Goal: Task Accomplishment & Management: Manage account settings

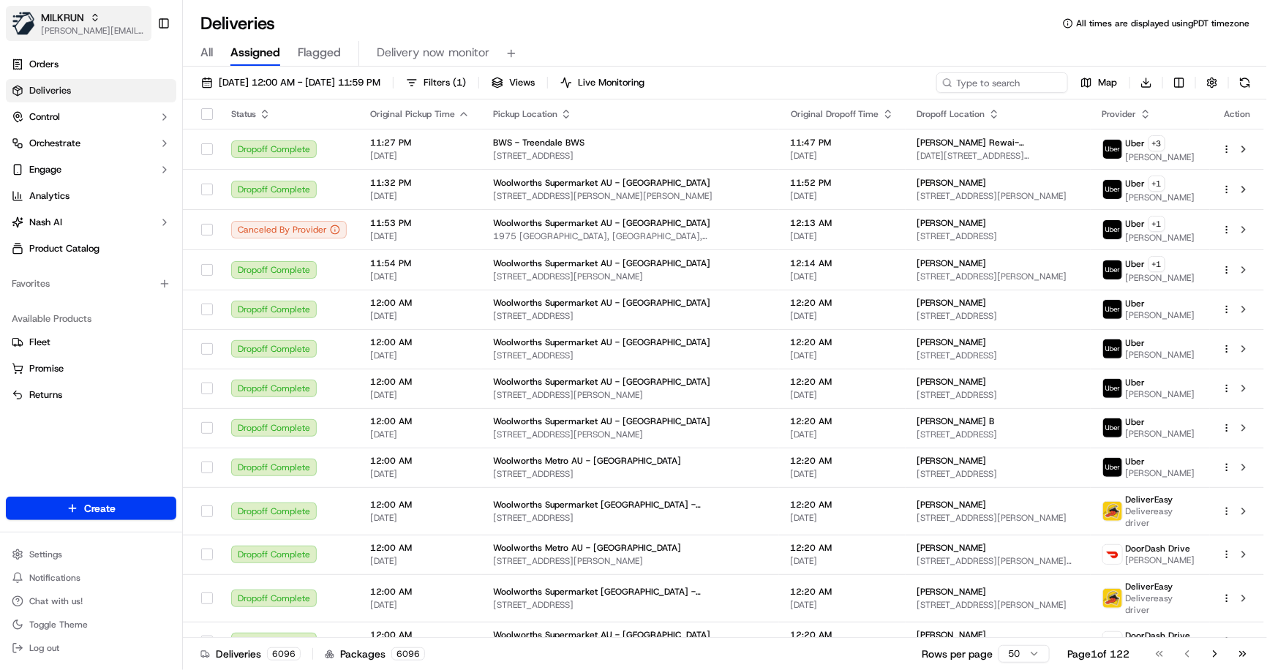
click at [81, 26] on span "[PERSON_NAME][EMAIL_ADDRESS][DOMAIN_NAME]" at bounding box center [93, 31] width 105 height 12
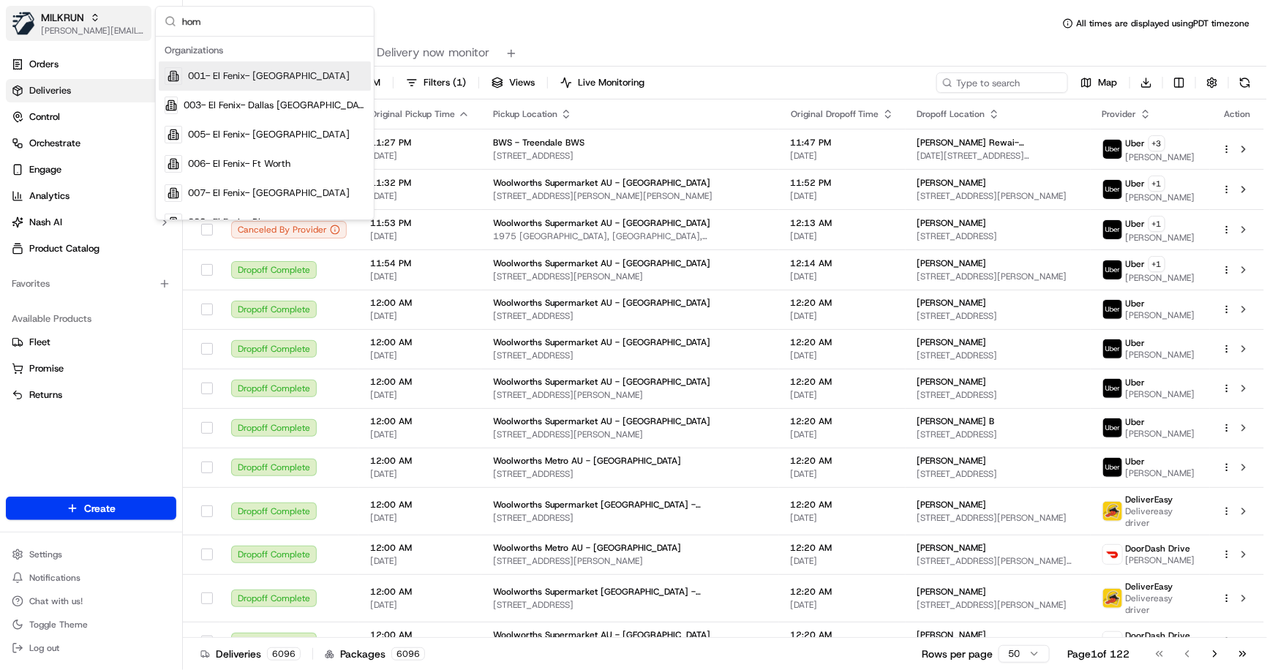
type input "home"
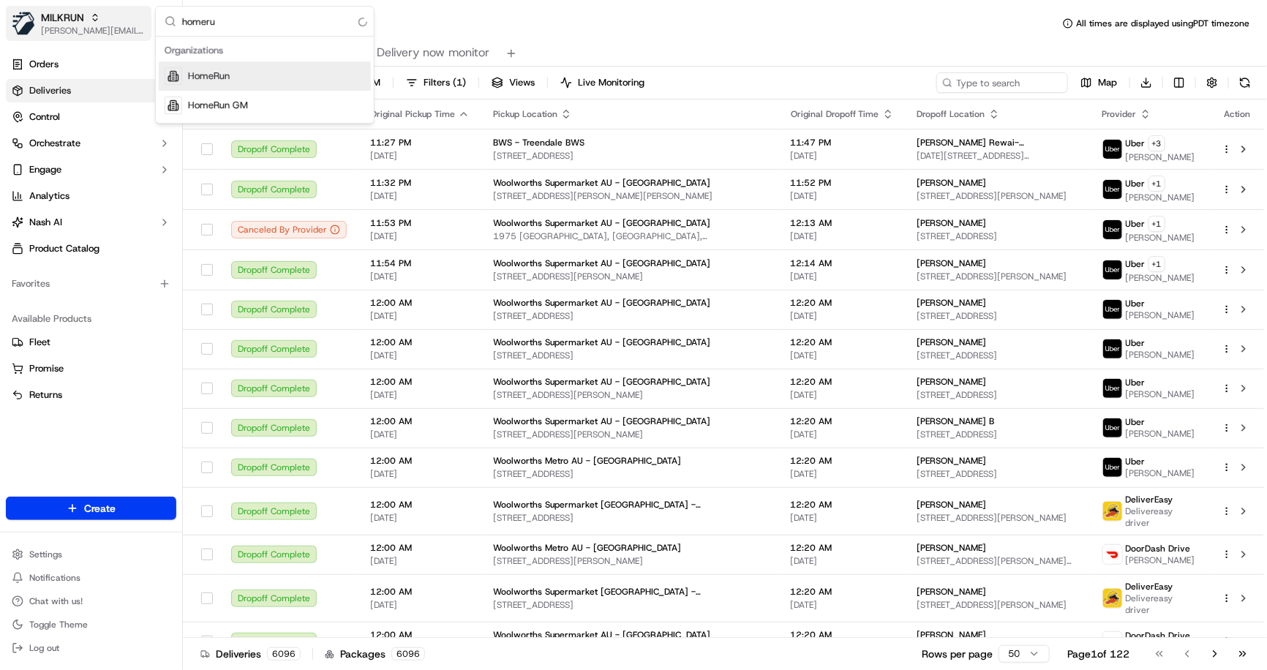
type input "homerun"
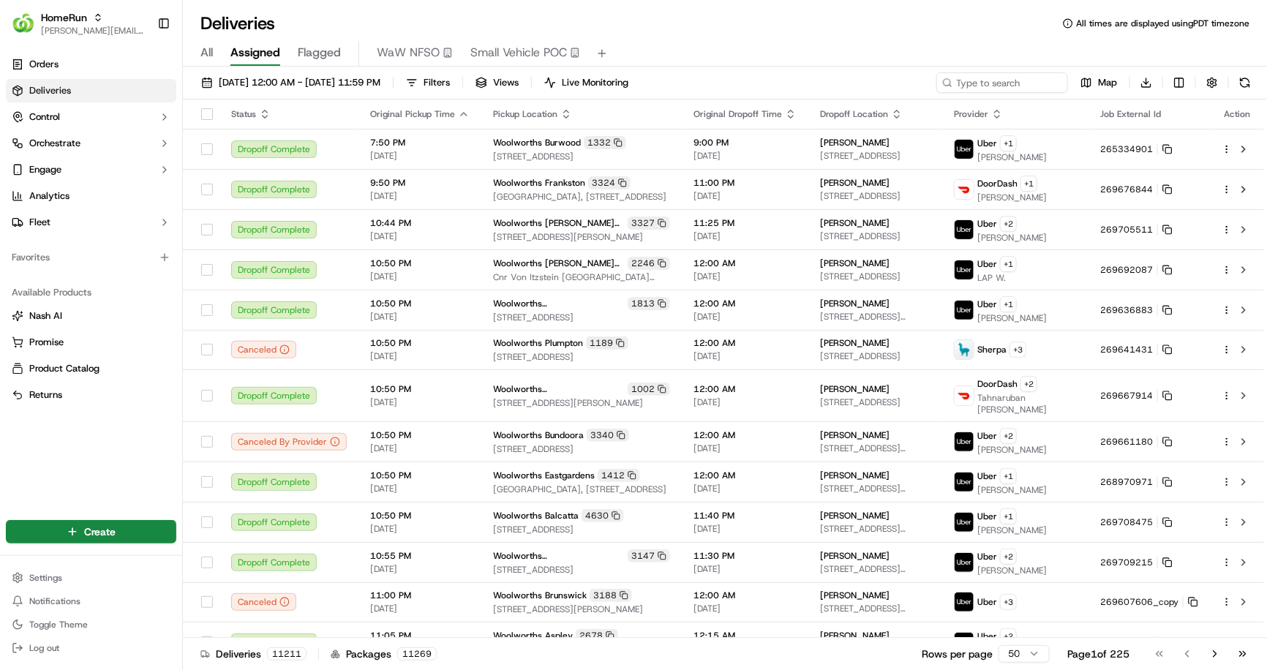
click at [91, 88] on link "Deliveries" at bounding box center [91, 90] width 170 height 23
click at [75, 144] on span "Orchestrate" at bounding box center [54, 143] width 51 height 13
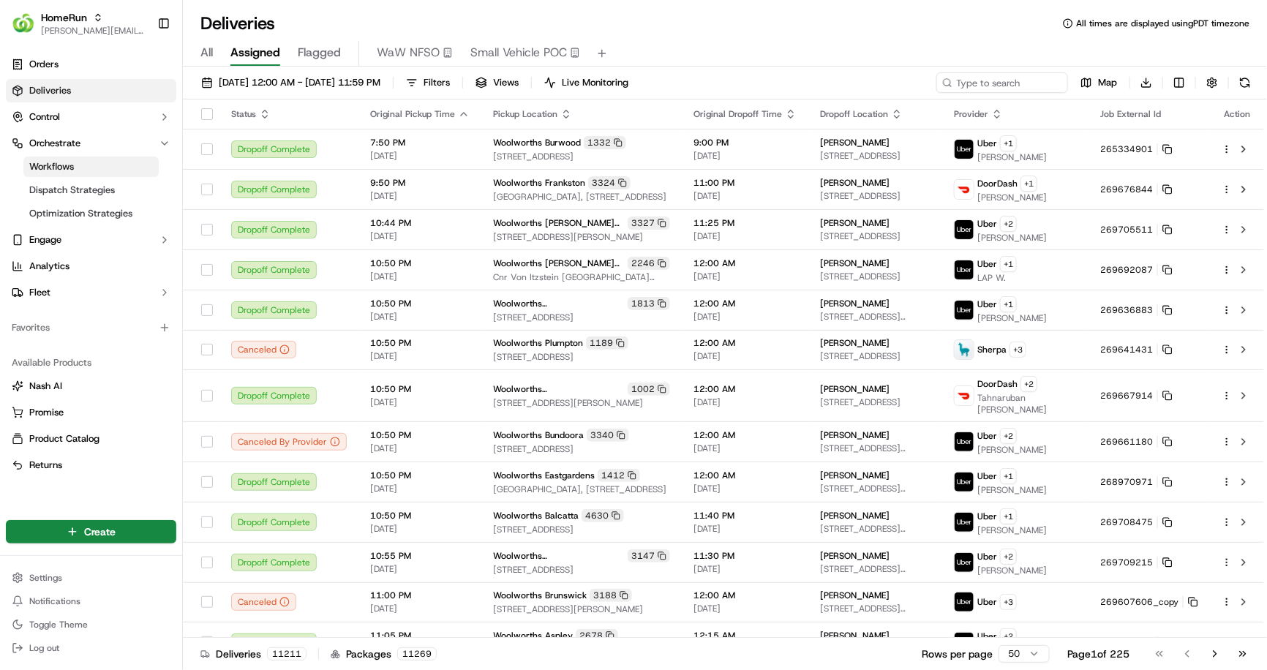
click at [110, 165] on link "Workflows" at bounding box center [90, 166] width 135 height 20
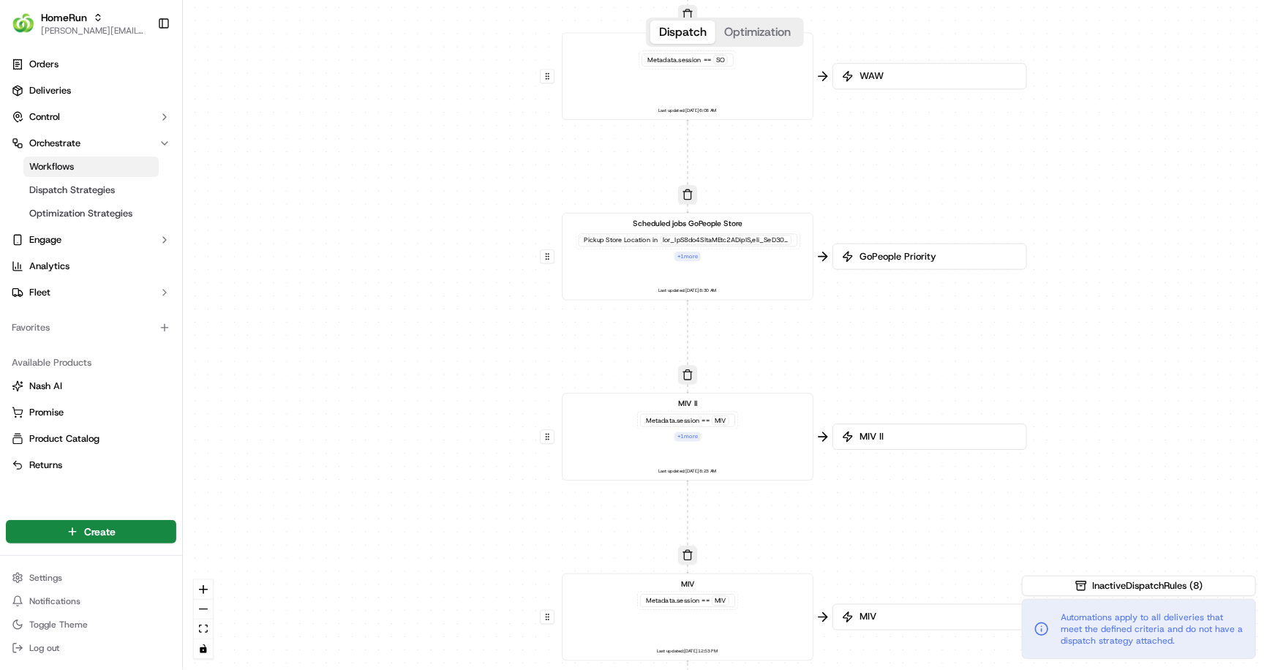
drag, startPoint x: 798, startPoint y: 143, endPoint x: 759, endPoint y: 395, distance: 254.5
click at [759, 395] on div "0 0 0 0 0 0 0 0 Order / Delivery Received WAW Metadata .session == SO Last upda…" at bounding box center [725, 335] width 1084 height 670
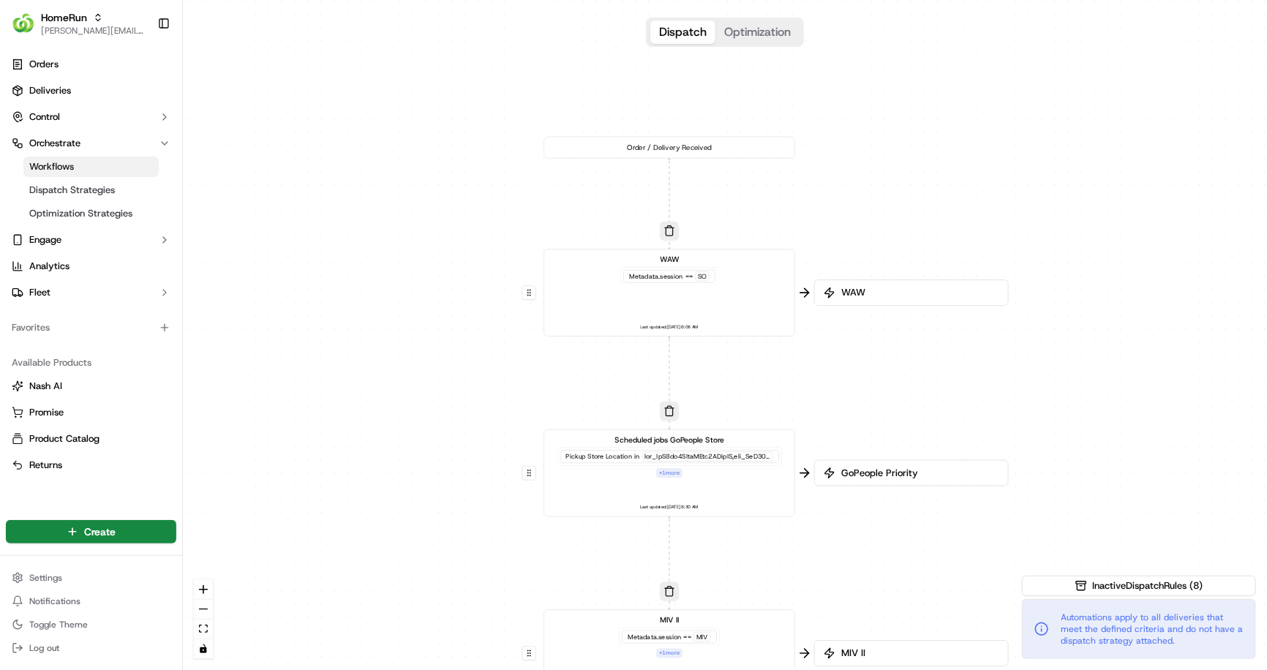
drag, startPoint x: 880, startPoint y: 224, endPoint x: 872, endPoint y: 416, distance: 192.5
click at [872, 416] on div "0 0 0 0 0 0 0 0 Order / Delivery Received WAW Metadata .session == SO Last upda…" at bounding box center [725, 335] width 1084 height 670
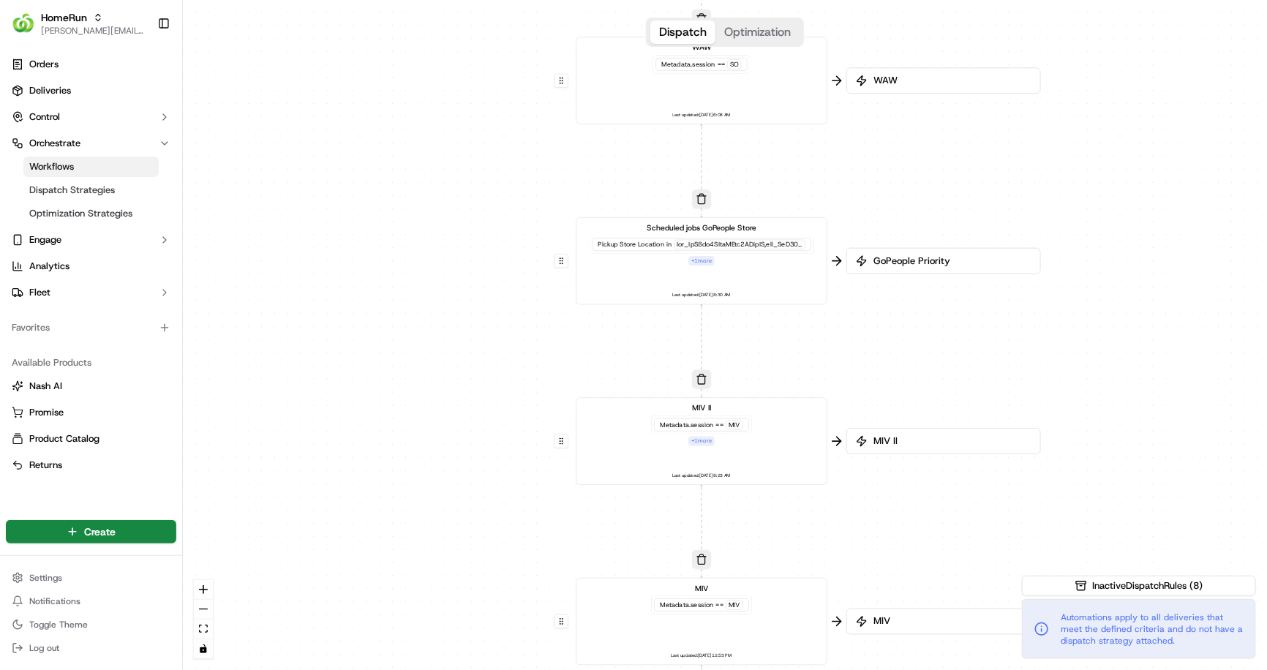
drag, startPoint x: 895, startPoint y: 418, endPoint x: 929, endPoint y: 197, distance: 223.4
click at [929, 197] on div "0 0 0 0 0 0 0 0 Order / Delivery Received WAW Metadata .session == SO Last upda…" at bounding box center [725, 335] width 1084 height 670
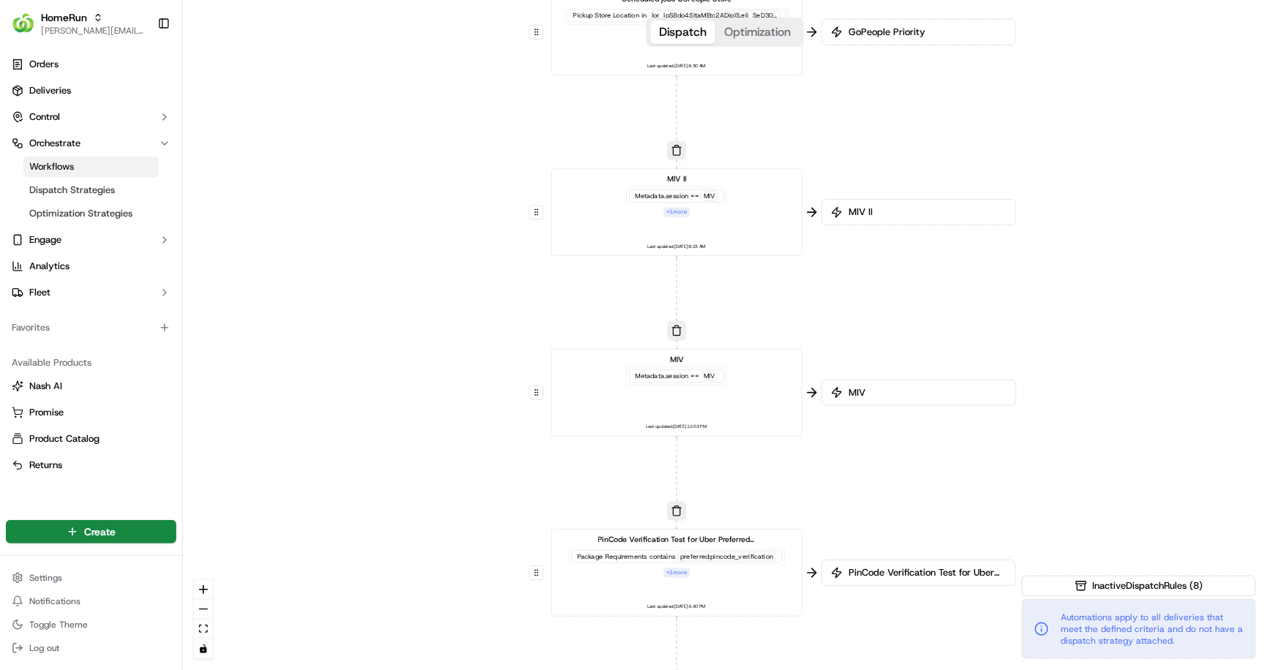
drag, startPoint x: 950, startPoint y: 393, endPoint x: 929, endPoint y: 154, distance: 239.3
click at [924, 159] on div "0 0 0 0 0 0 0 0 Order / Delivery Received WAW Metadata .session == SO Last upda…" at bounding box center [725, 335] width 1084 height 670
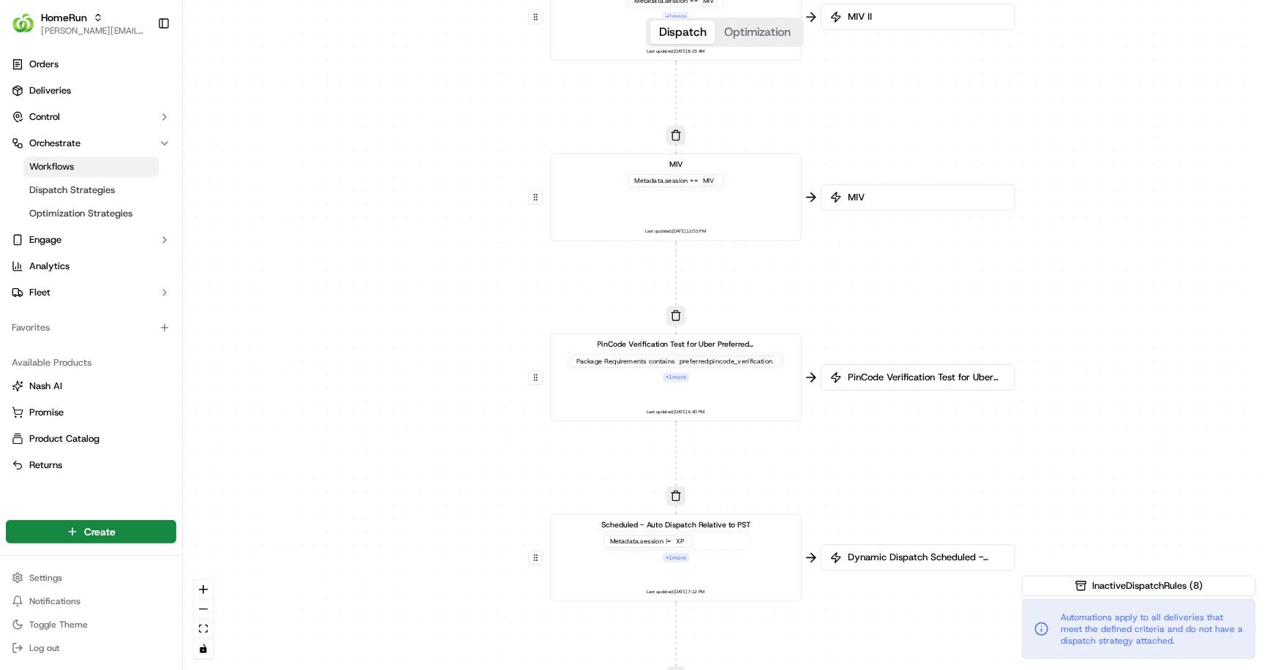
drag, startPoint x: 928, startPoint y: 446, endPoint x: 929, endPoint y: 256, distance: 190.1
click at [929, 256] on div "0 0 0 0 0 0 0 0 Order / Delivery Received WAW Metadata .session == SO Last upda…" at bounding box center [725, 335] width 1084 height 670
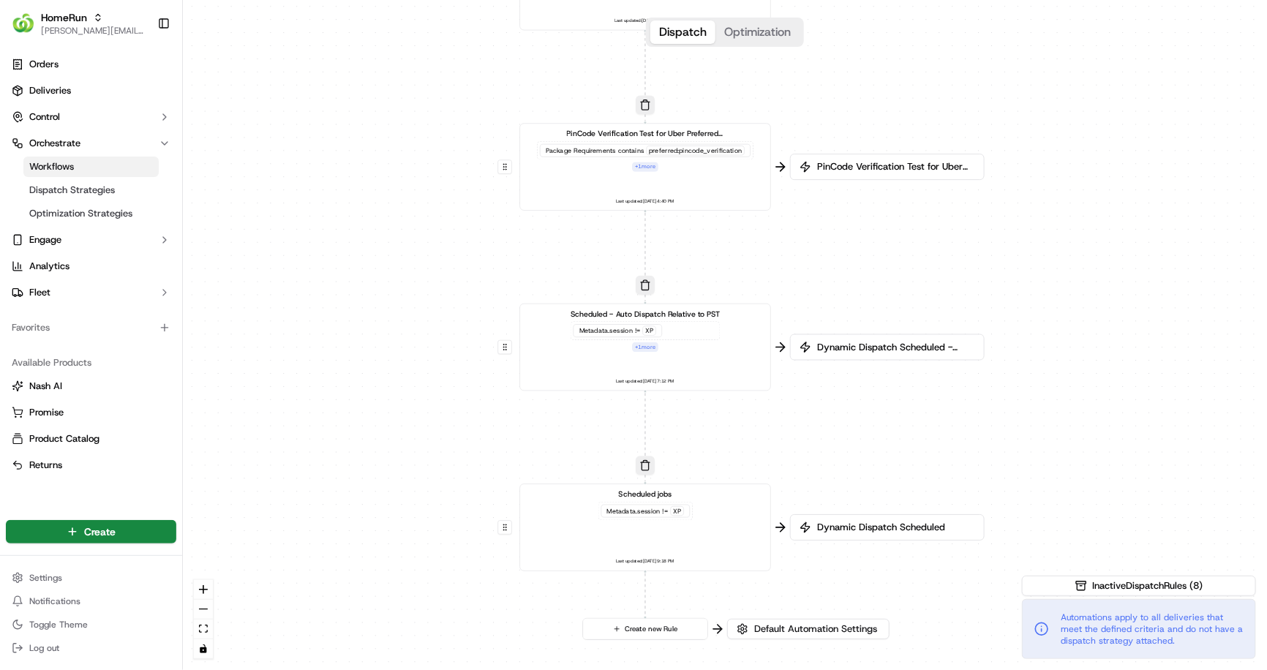
drag, startPoint x: 856, startPoint y: 503, endPoint x: 823, endPoint y: 293, distance: 212.3
click at [823, 293] on div "0 0 0 0 0 0 0 0 Order / Delivery Received WAW Metadata .session == SO Last upda…" at bounding box center [725, 335] width 1084 height 670
click at [690, 352] on div "Scheduled - Auto Dispatch Relative to PST Metadata .session != XP + 1 more Last…" at bounding box center [643, 348] width 233 height 78
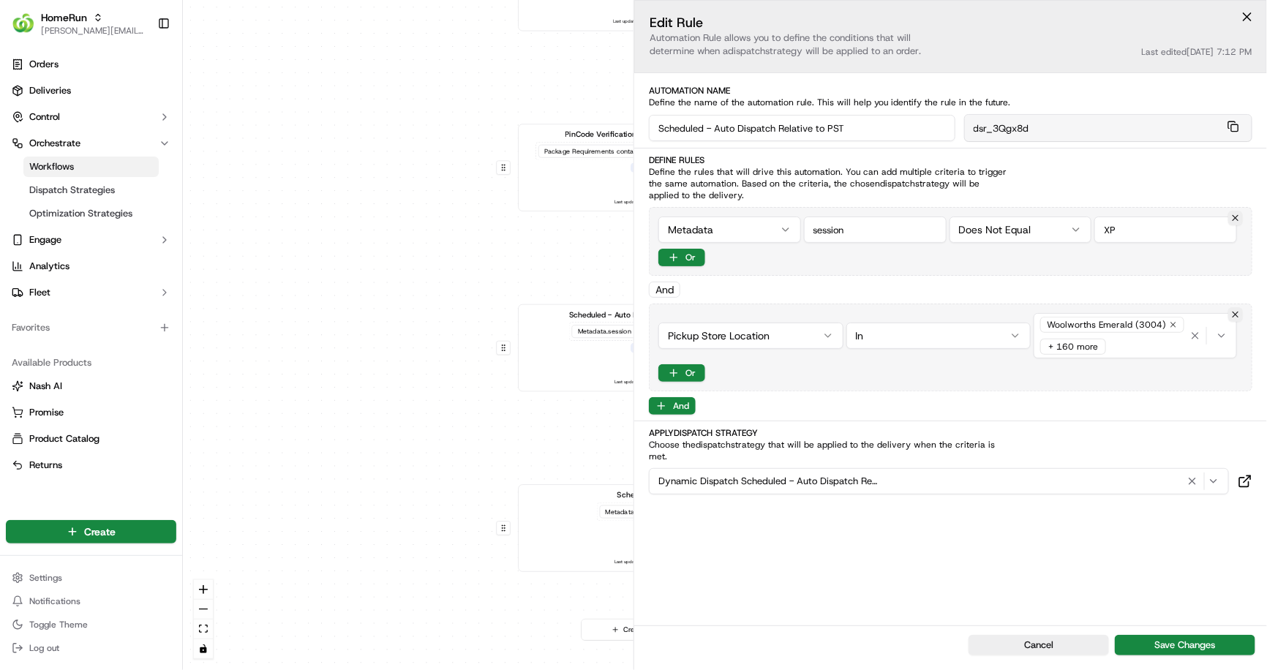
click at [423, 314] on div "0 0 0 0 0 0 0 0 Order / Delivery Received WAW Metadata .session == SO Last upda…" at bounding box center [725, 335] width 1084 height 670
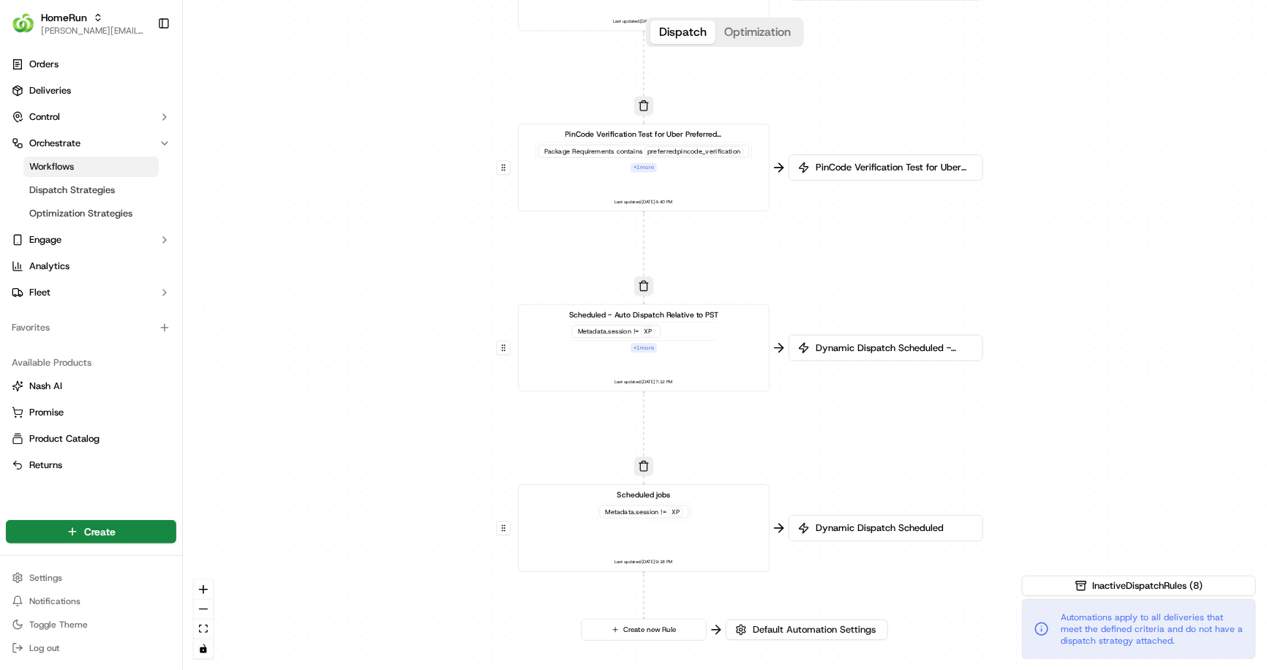
click at [853, 350] on span "Dynamic Dispatch Scheduled - Auto Dispatch Relative to PST" at bounding box center [892, 348] width 161 height 13
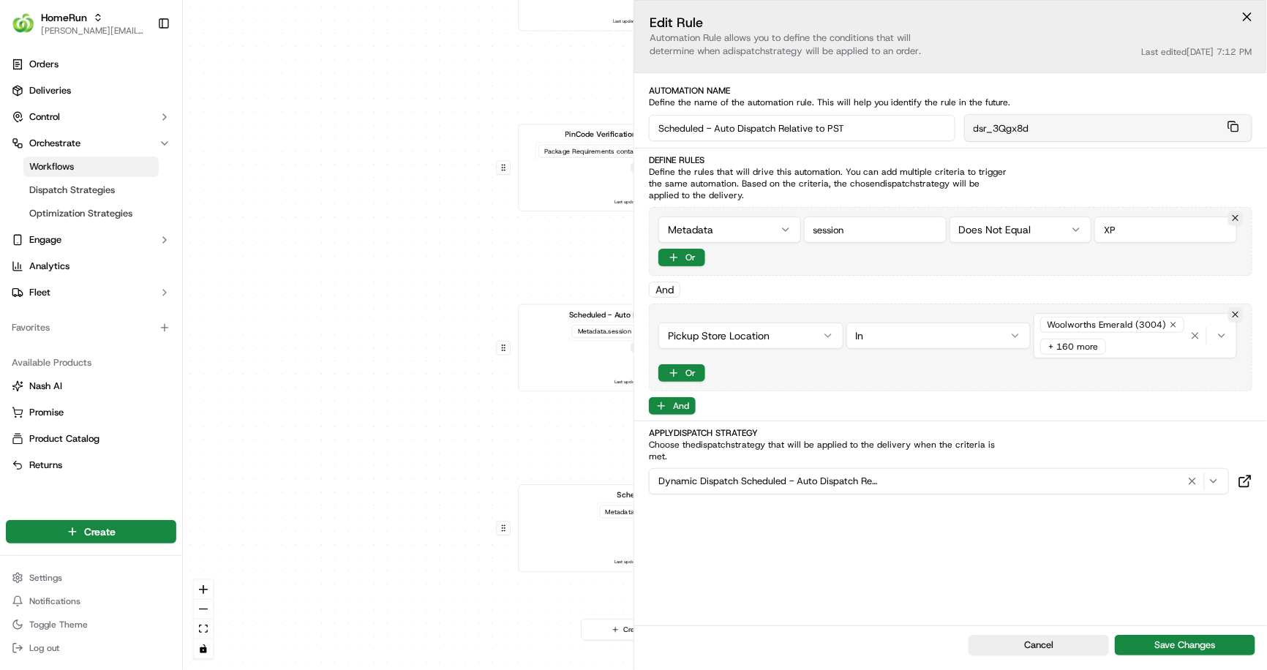
click at [382, 268] on div "0 0 0 0 0 0 0 0 Order / Delivery Received WAW Metadata .session == SO Last upda…" at bounding box center [725, 335] width 1084 height 670
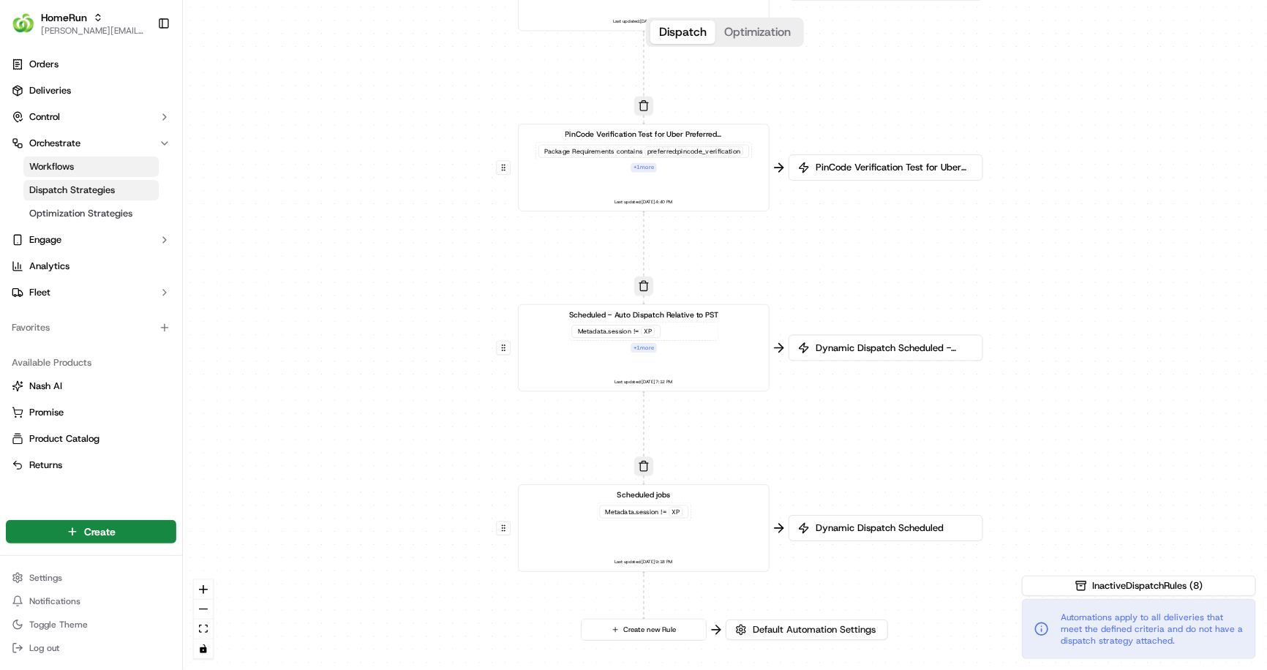
click at [113, 195] on link "Dispatch Strategies" at bounding box center [90, 190] width 135 height 20
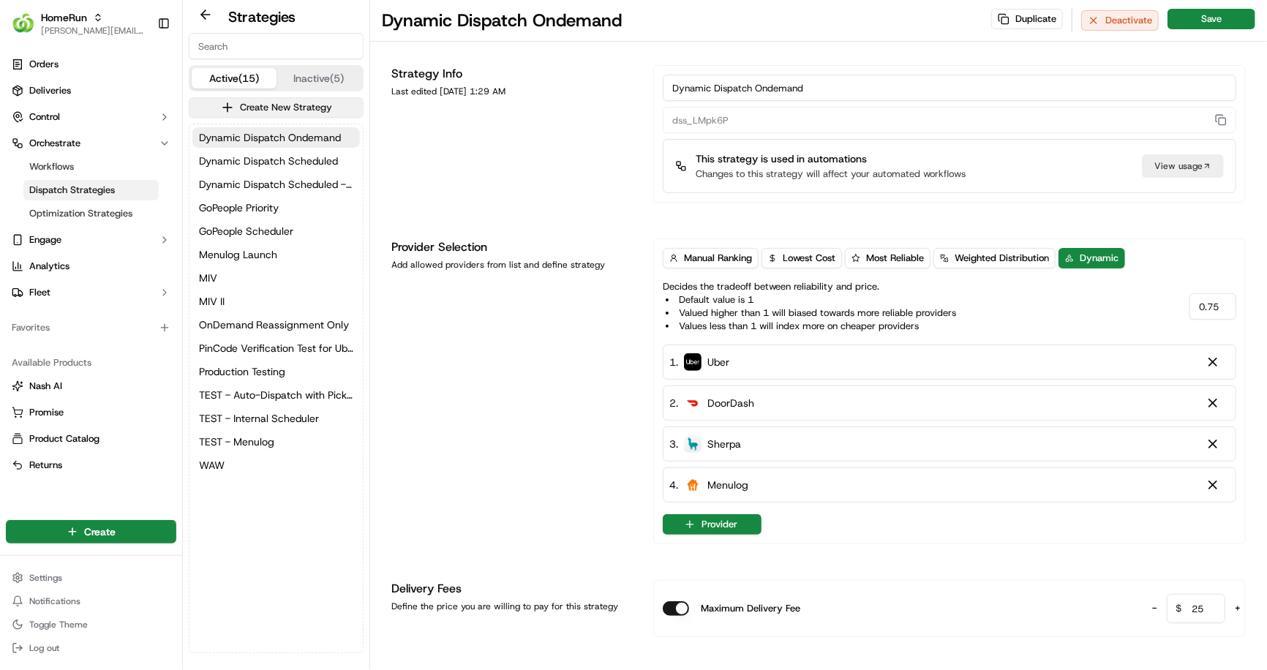
click at [274, 110] on button "Create New Strategy" at bounding box center [276, 107] width 175 height 20
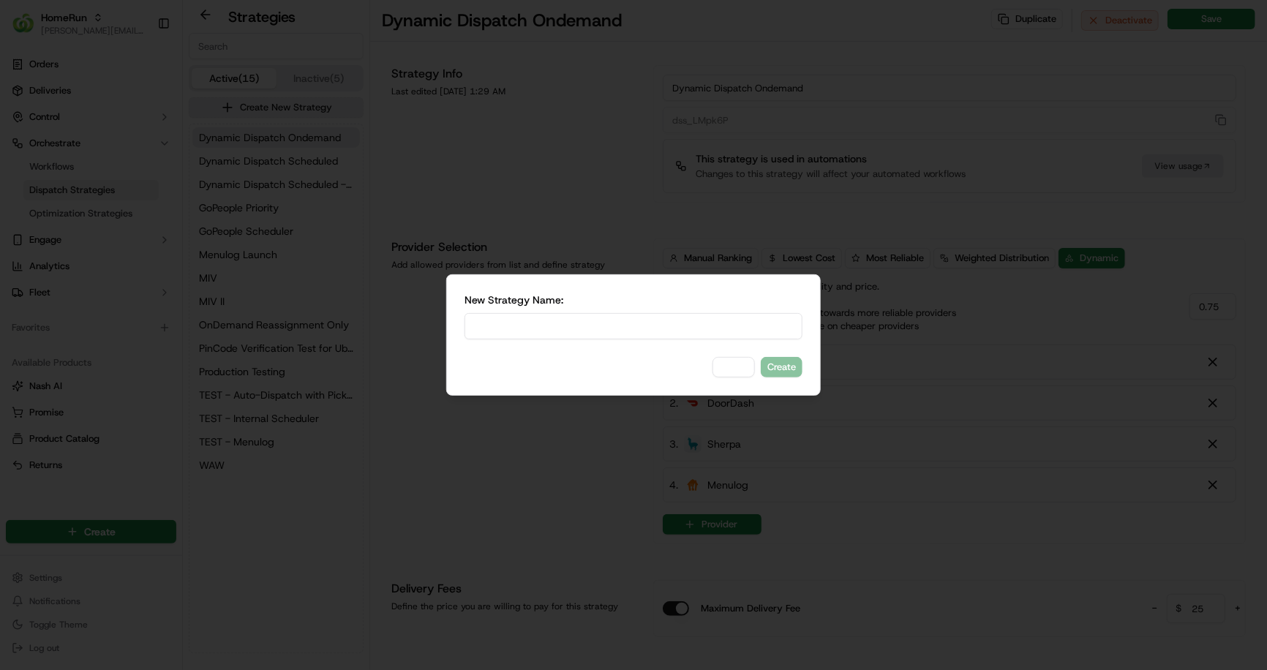
click at [581, 336] on input at bounding box center [633, 326] width 338 height 26
type input "F"
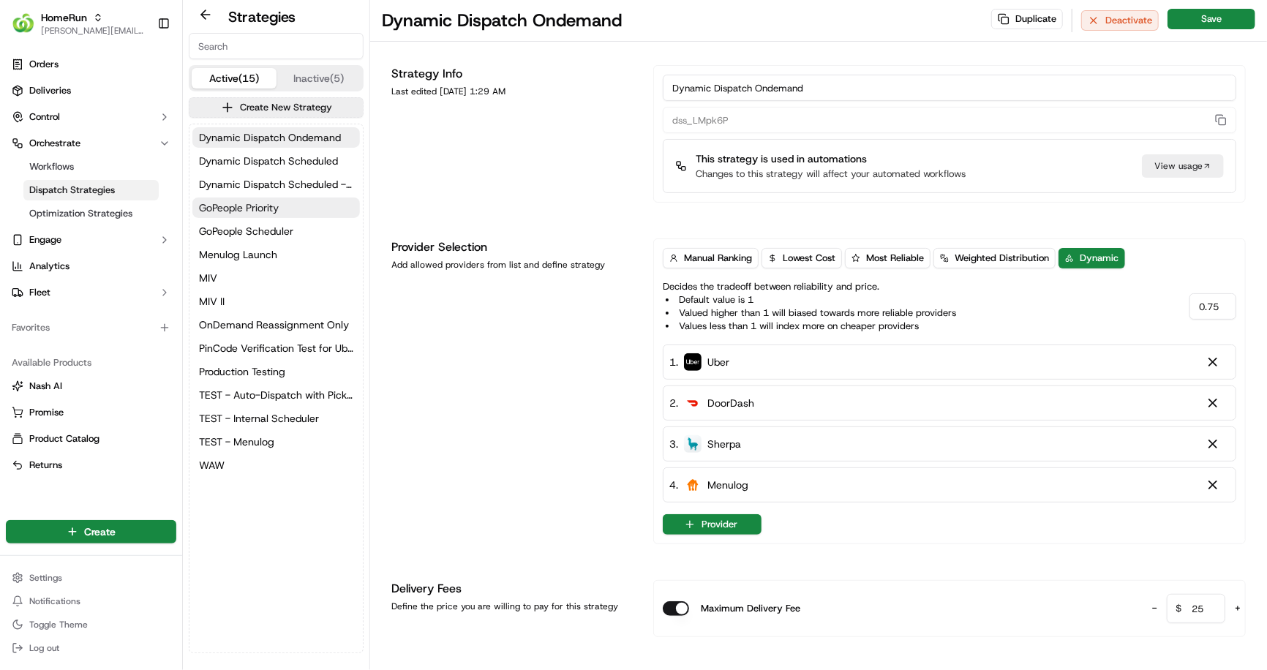
click at [263, 211] on span "GoPeople Priority" at bounding box center [239, 207] width 80 height 15
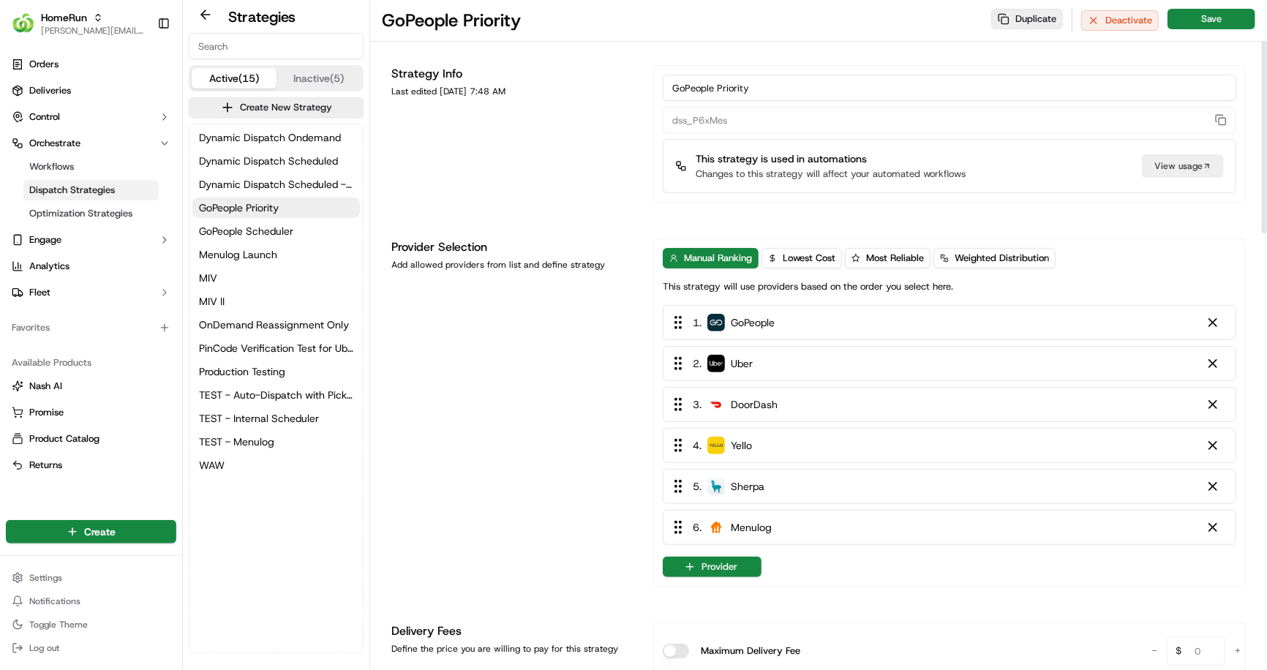
click at [1034, 21] on button "Duplicate" at bounding box center [1027, 19] width 72 height 20
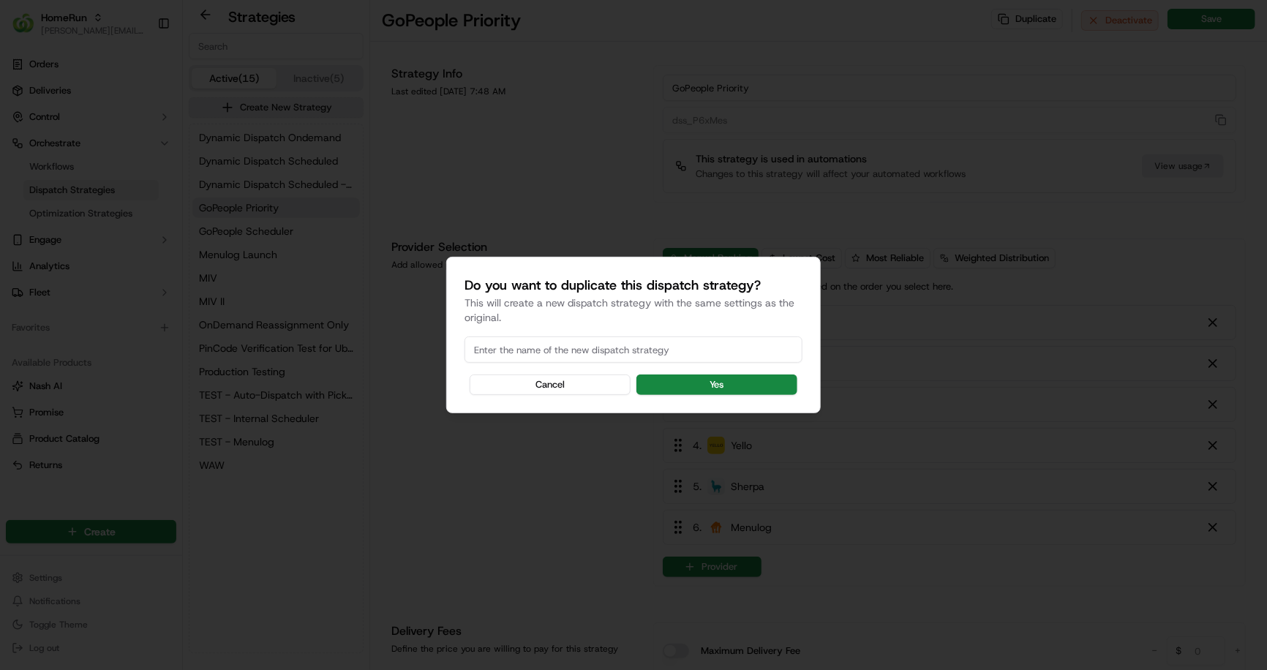
click at [603, 348] on input at bounding box center [633, 349] width 338 height 26
type input "G"
type input "Prio"
type input "G"
type input "Menulog Priority"
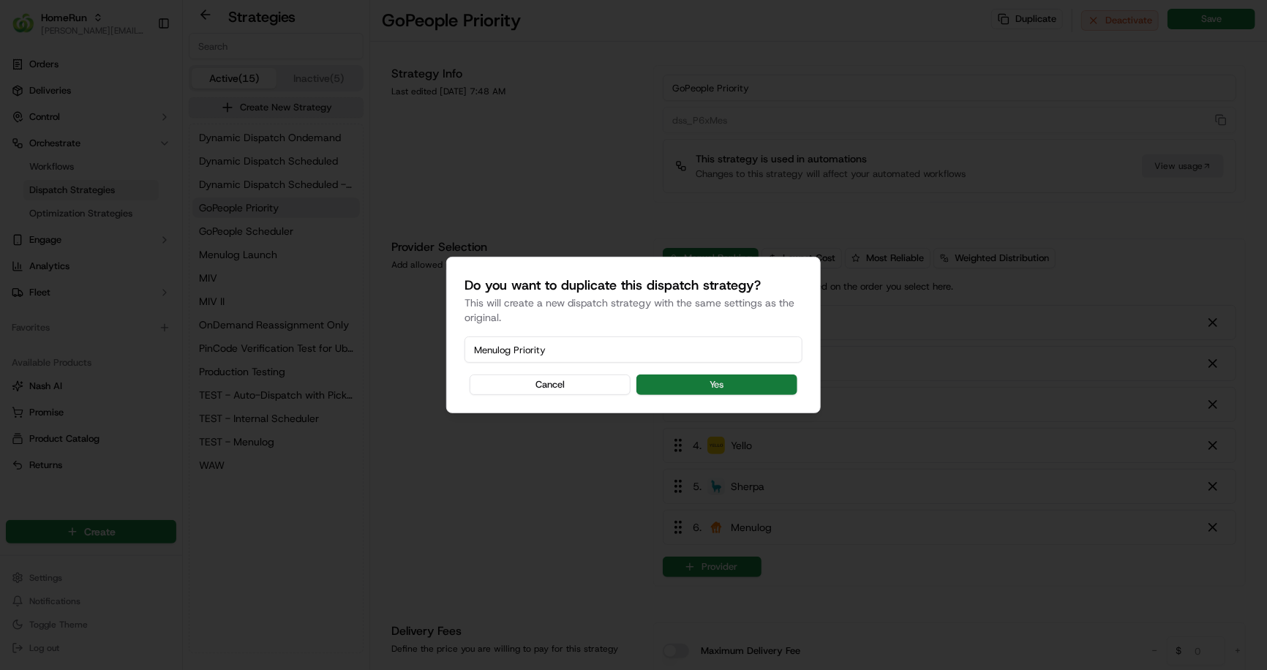
click at [739, 387] on button "Yes" at bounding box center [716, 384] width 161 height 20
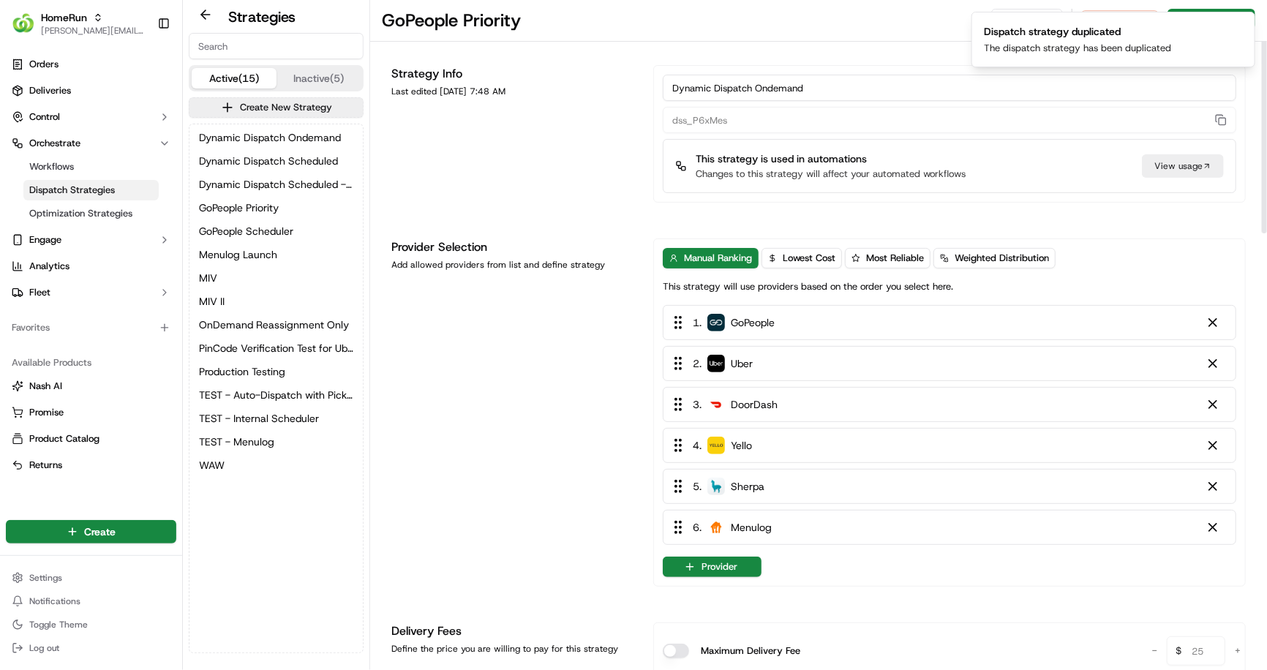
type input "dss_LMpk6P"
type input "20"
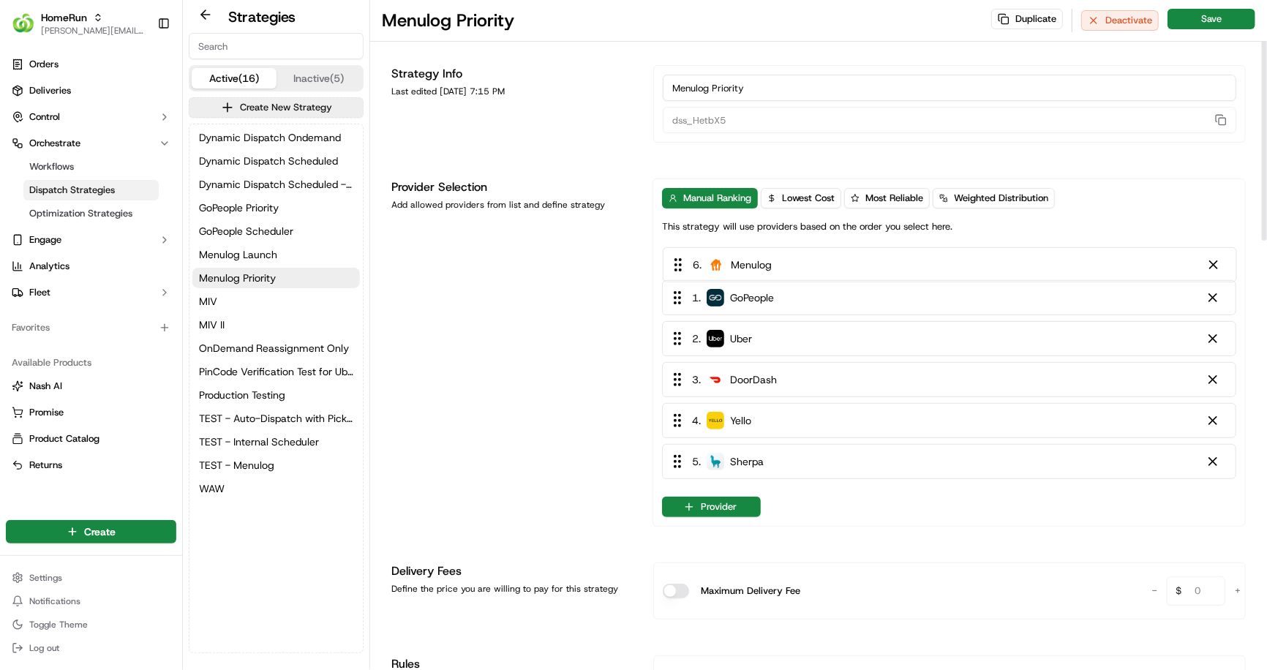
drag, startPoint x: 679, startPoint y: 473, endPoint x: 679, endPoint y: 267, distance: 206.2
click at [679, 267] on div "1 . GoPeople 2 . Uber 3 . DoorDash 4 . Yello 5 . Sherpa 6 . Menulog" at bounding box center [949, 365] width 574 height 240
click at [1215, 305] on div at bounding box center [1212, 303] width 15 height 15
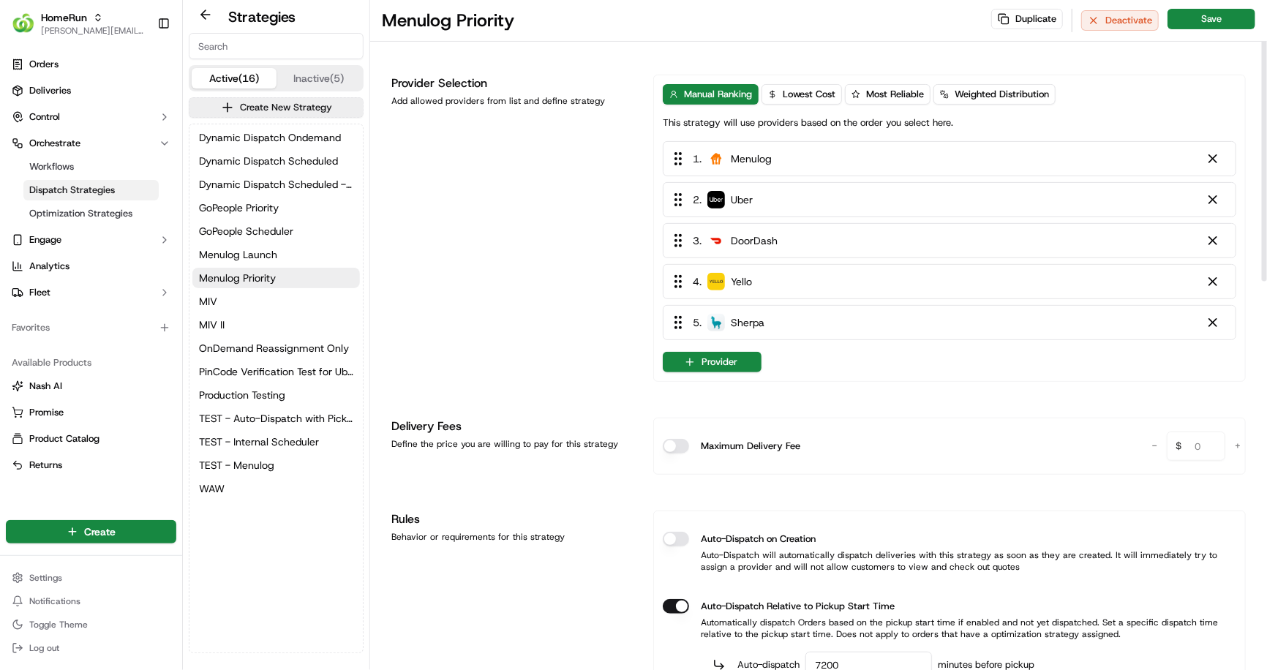
scroll to position [127, 0]
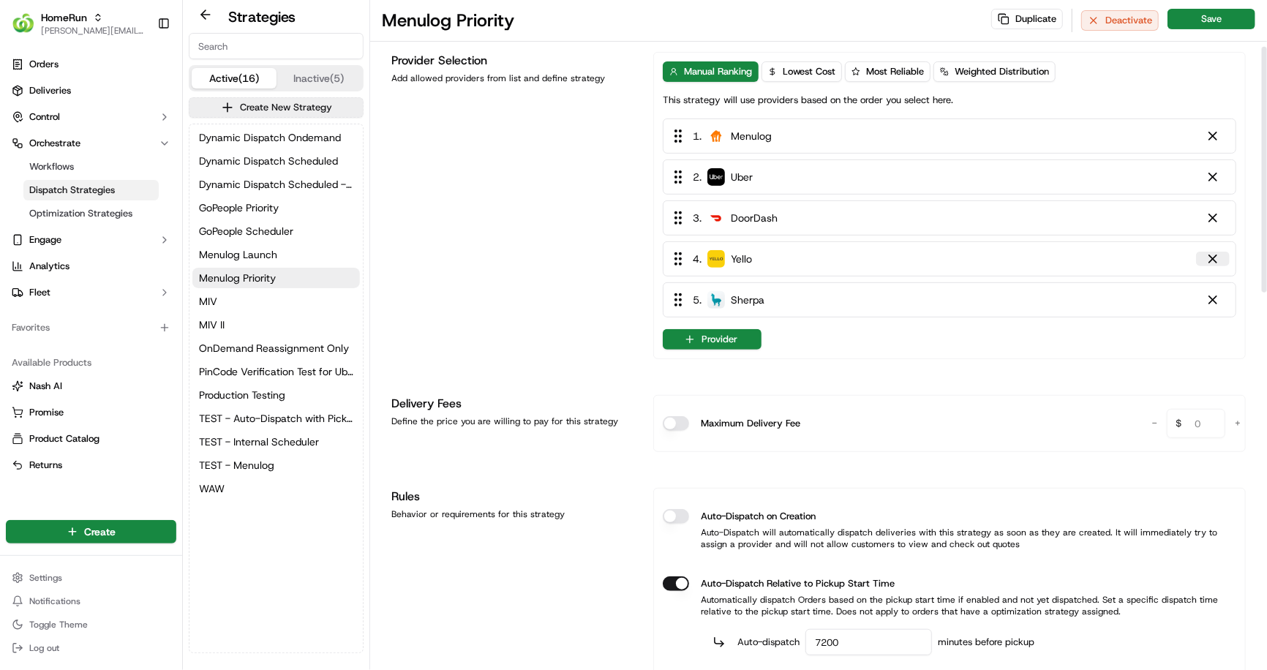
click at [1212, 261] on div at bounding box center [1212, 259] width 15 height 15
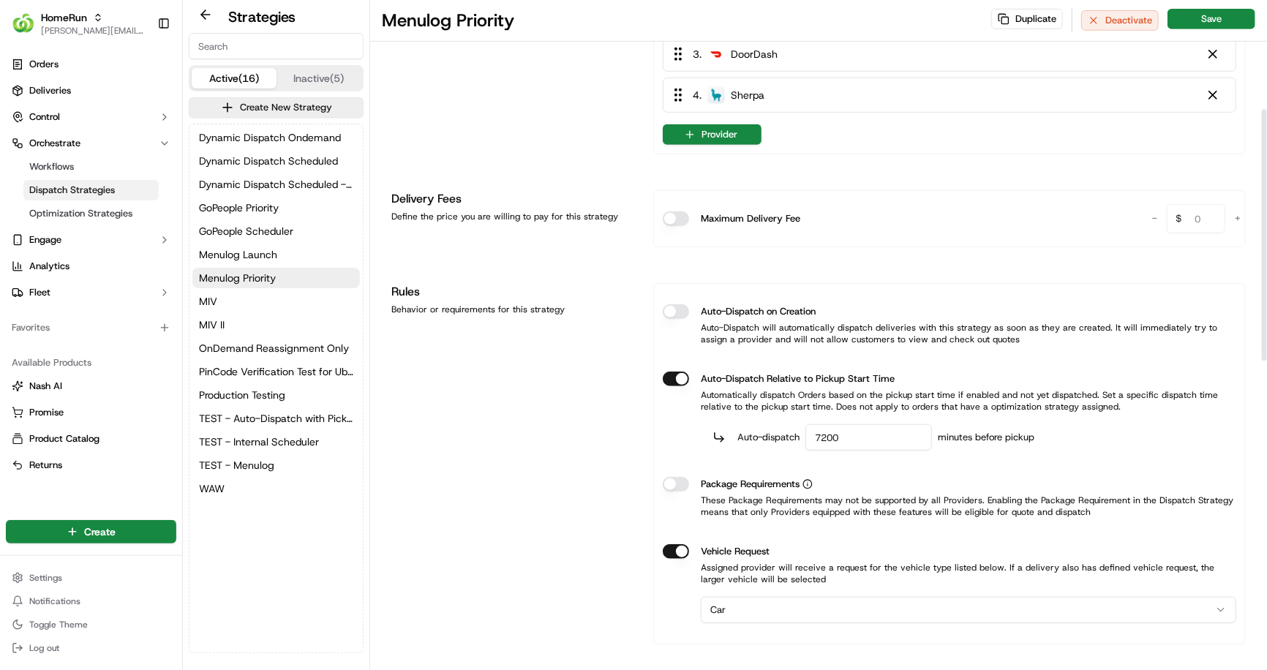
scroll to position [448, 0]
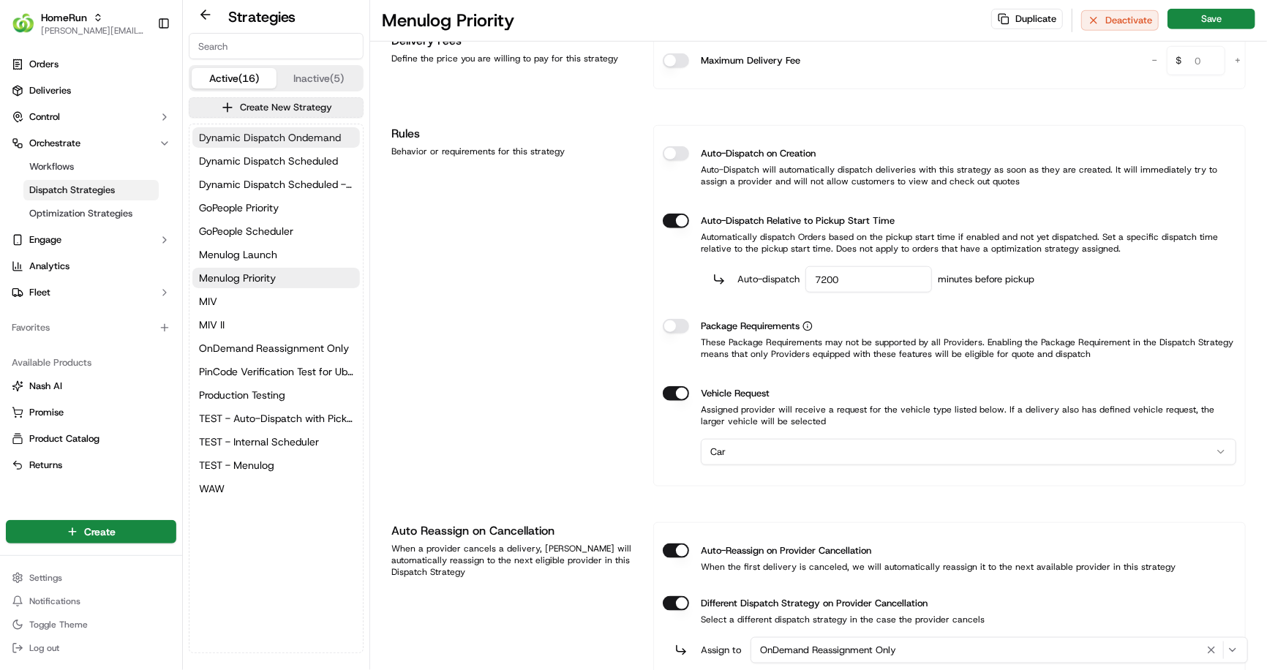
click at [307, 135] on span "Dynamic Dispatch Ondemand" at bounding box center [270, 137] width 142 height 15
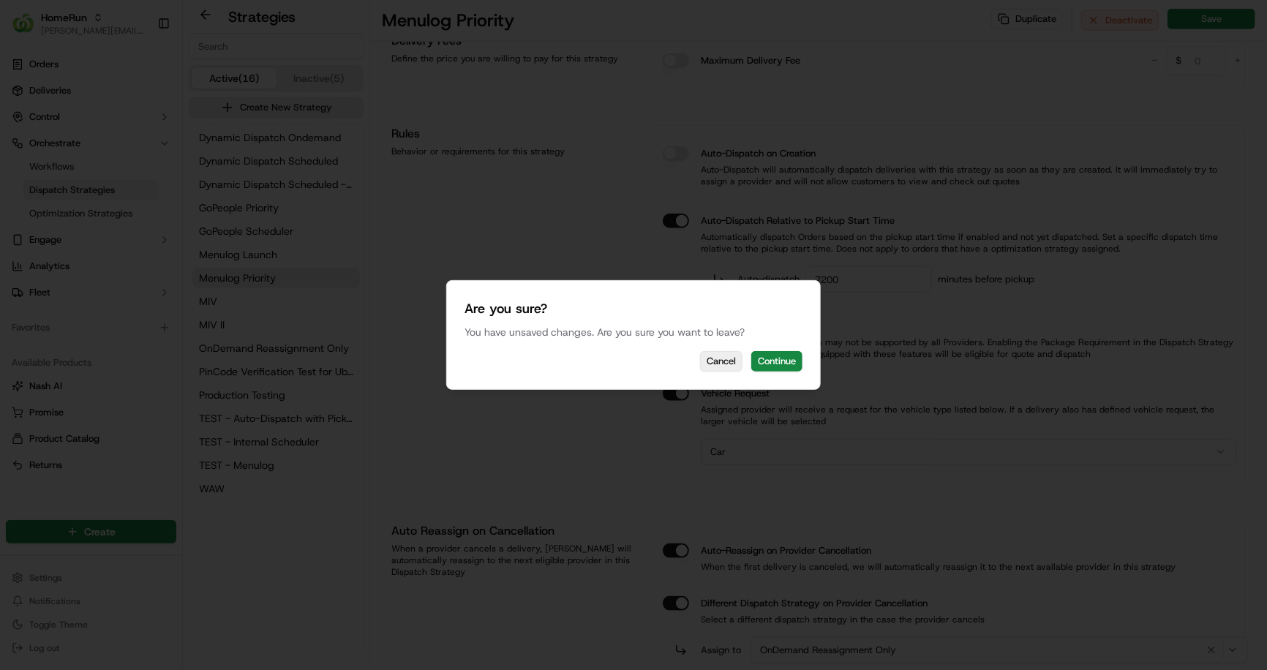
click at [719, 365] on button "Cancel" at bounding box center [721, 361] width 42 height 20
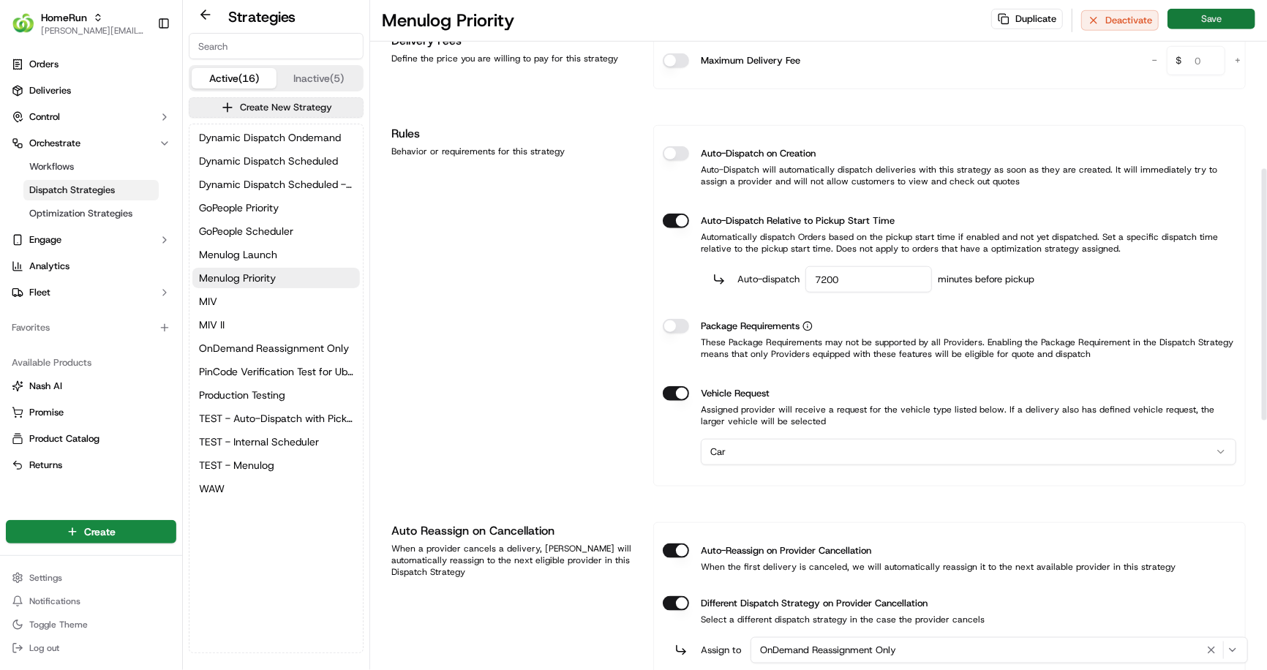
click at [1207, 17] on button "Save" at bounding box center [1211, 19] width 88 height 20
click at [303, 165] on span "Dynamic Dispatch Scheduled" at bounding box center [268, 161] width 139 height 15
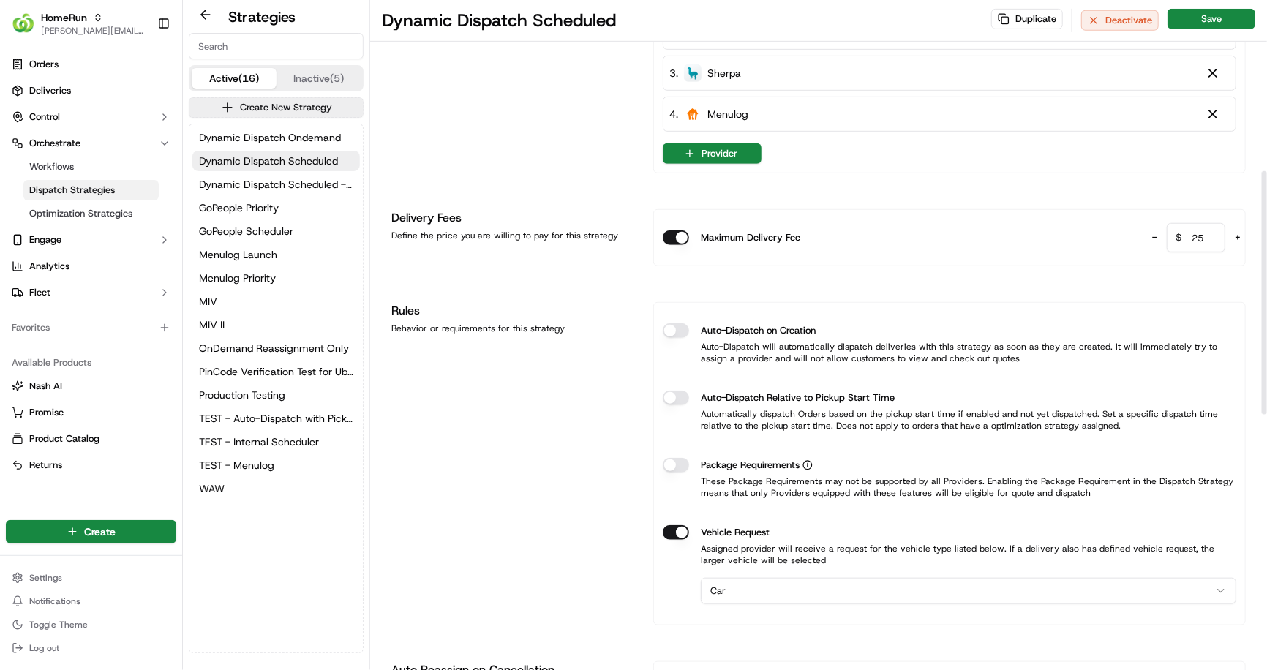
scroll to position [469, 0]
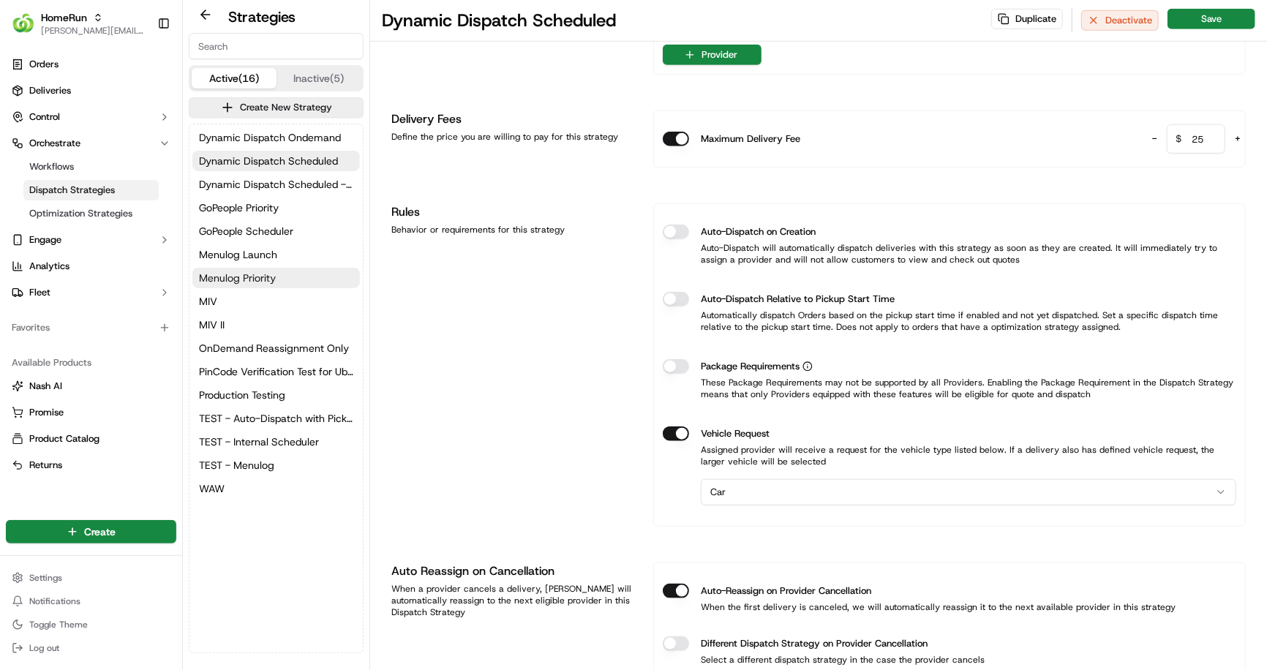
click at [265, 274] on span "Menulog Priority" at bounding box center [237, 278] width 77 height 15
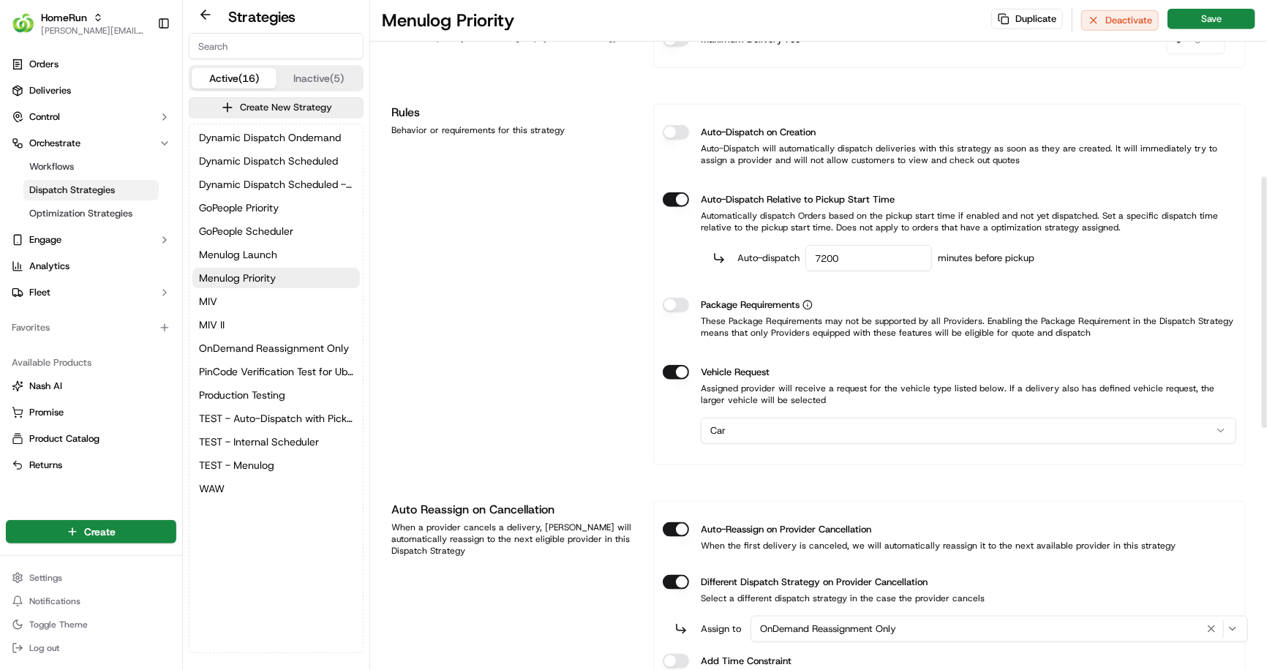
click at [676, 196] on button "Auto-Dispatch Relative to Pickup Start Time" at bounding box center [676, 199] width 26 height 15
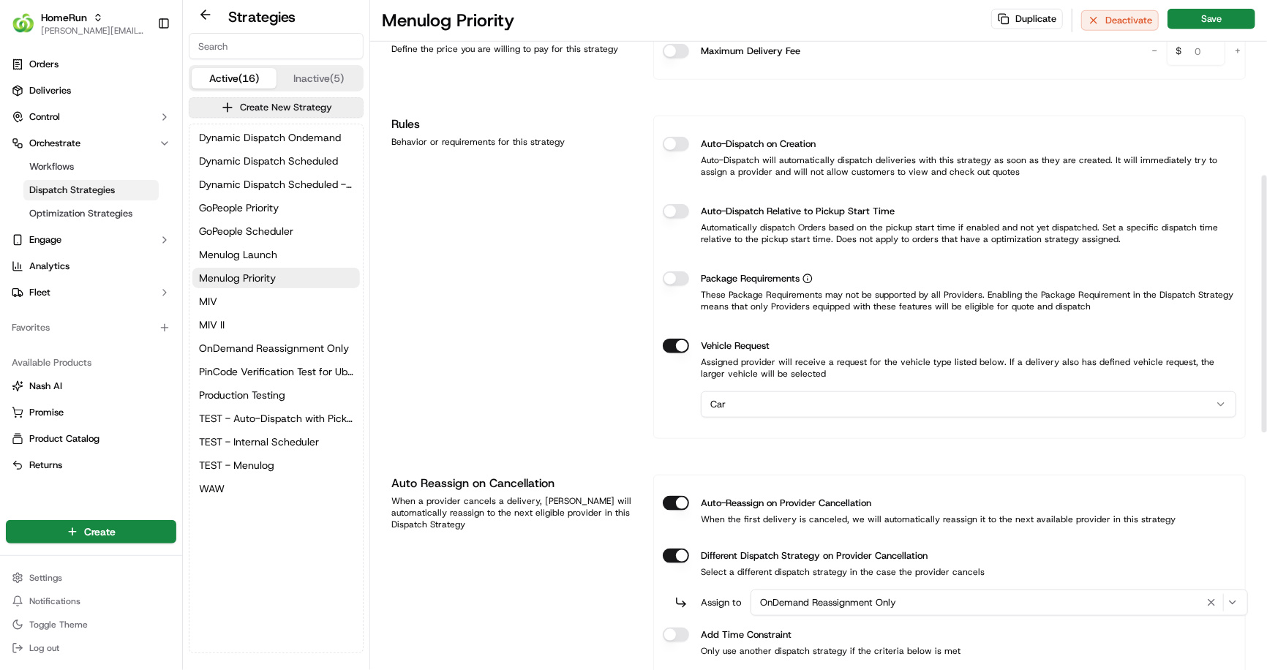
scroll to position [452, 0]
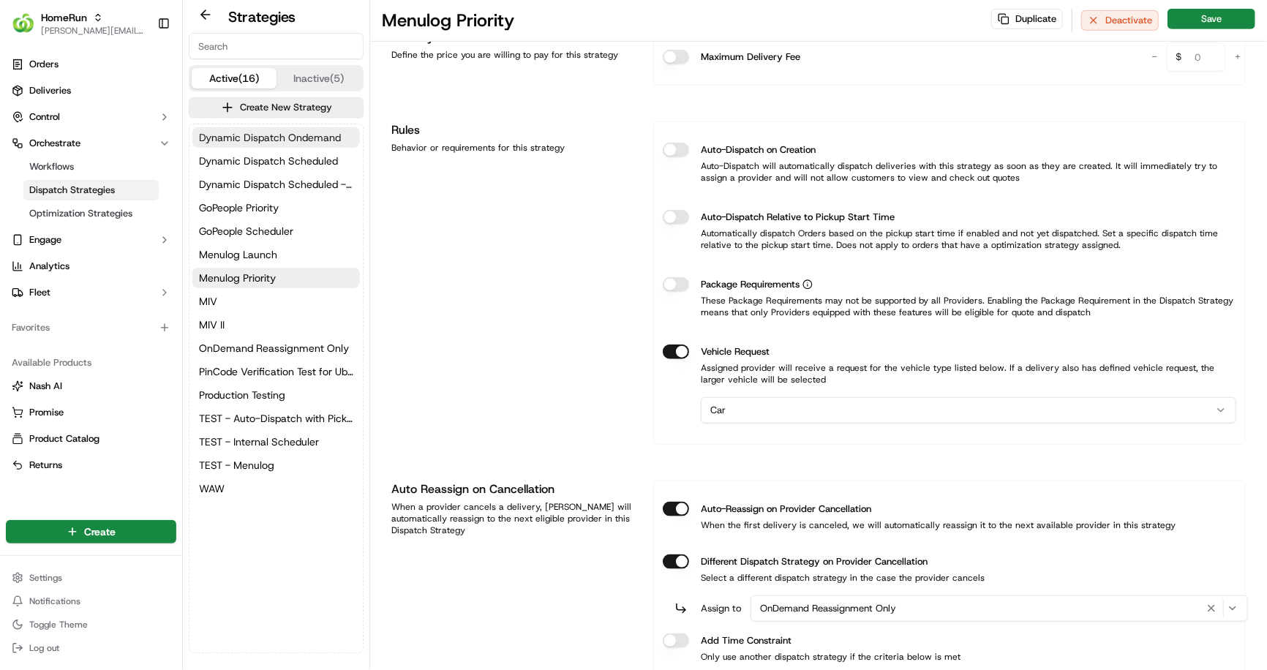
click at [257, 145] on button "Dynamic Dispatch Ondemand" at bounding box center [275, 137] width 167 height 20
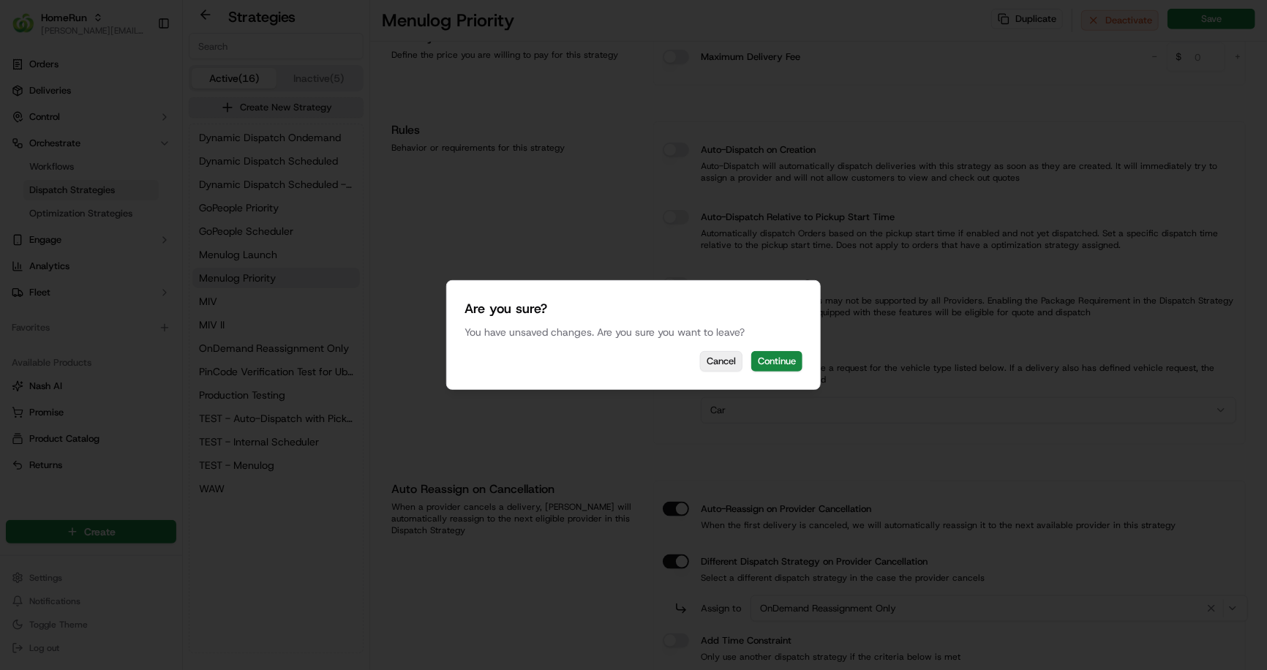
click at [723, 361] on button "Cancel" at bounding box center [721, 361] width 42 height 20
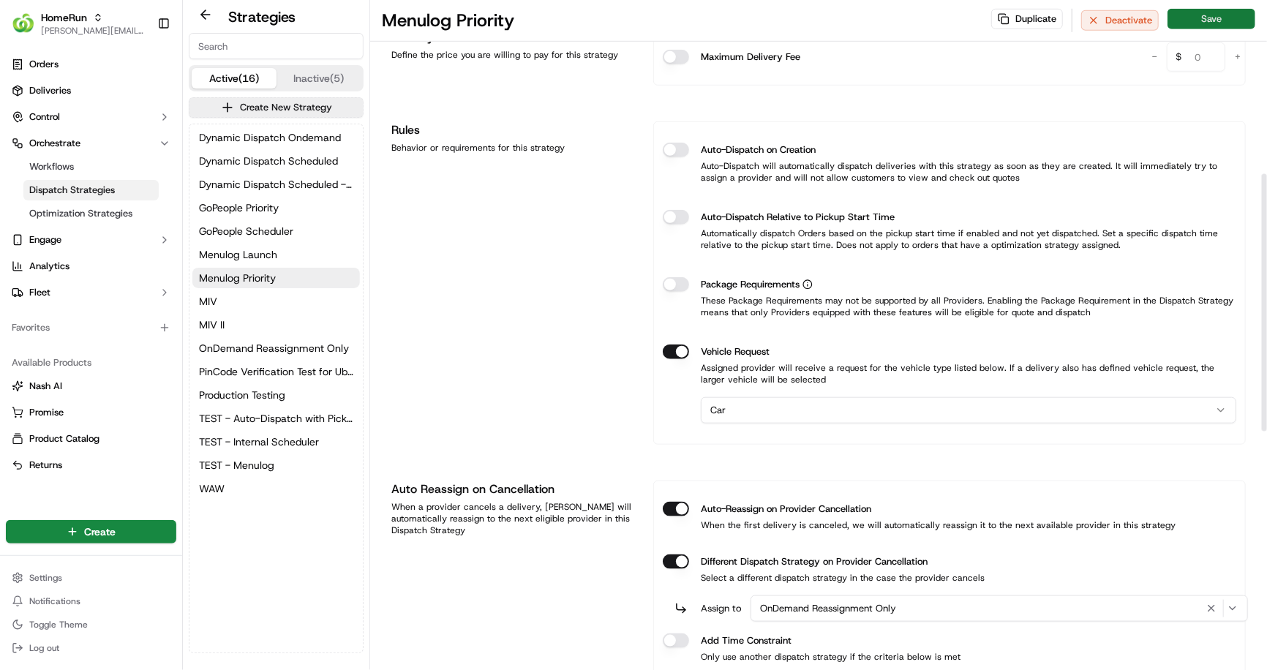
click at [1212, 20] on button "Save" at bounding box center [1211, 19] width 88 height 20
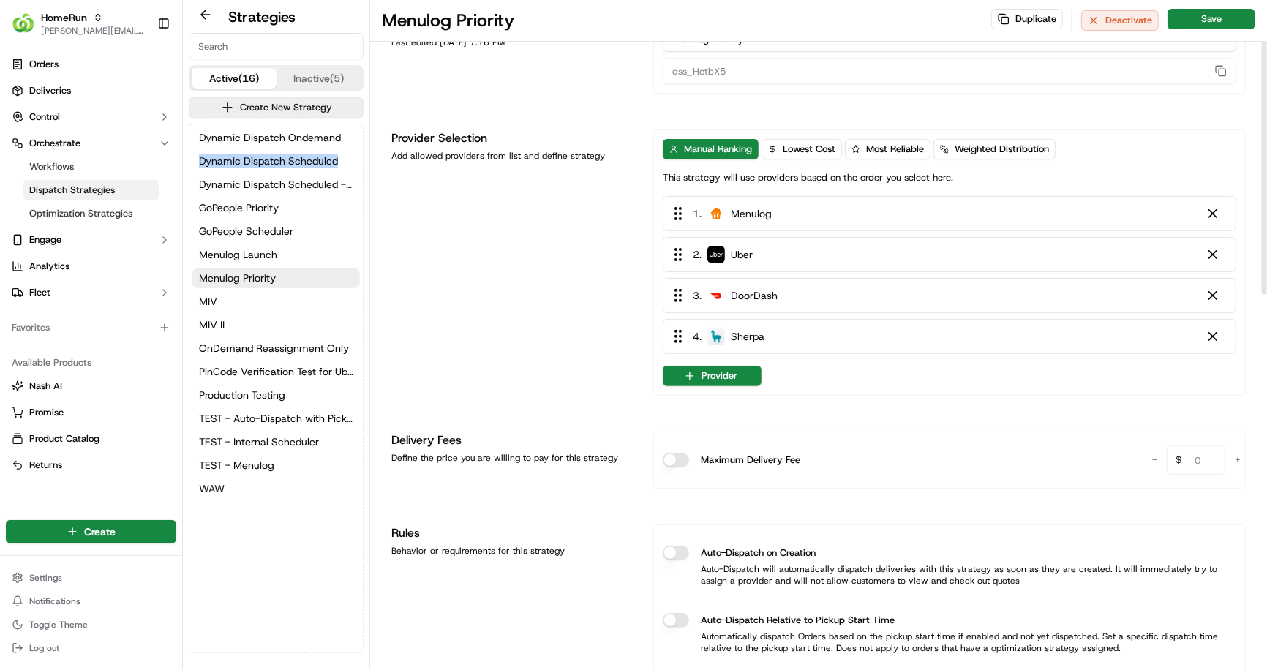
scroll to position [0, 0]
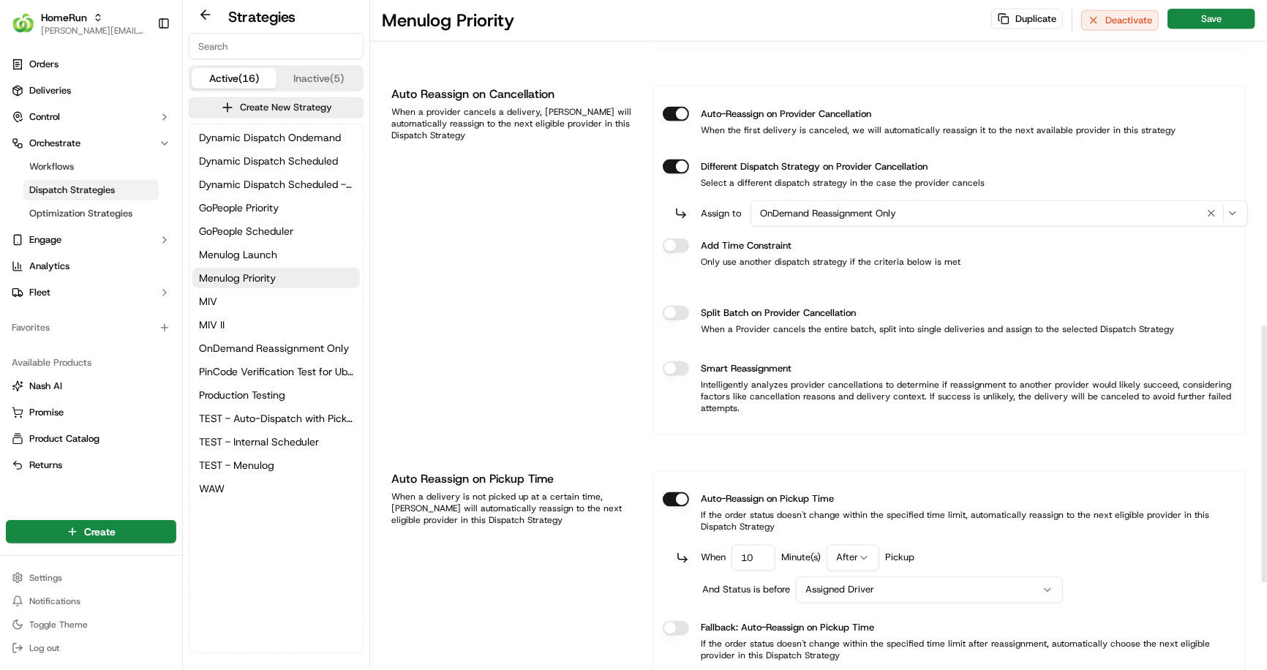
scroll to position [848, 0]
click at [918, 214] on div "OnDemand Reassignment Only" at bounding box center [999, 213] width 490 height 18
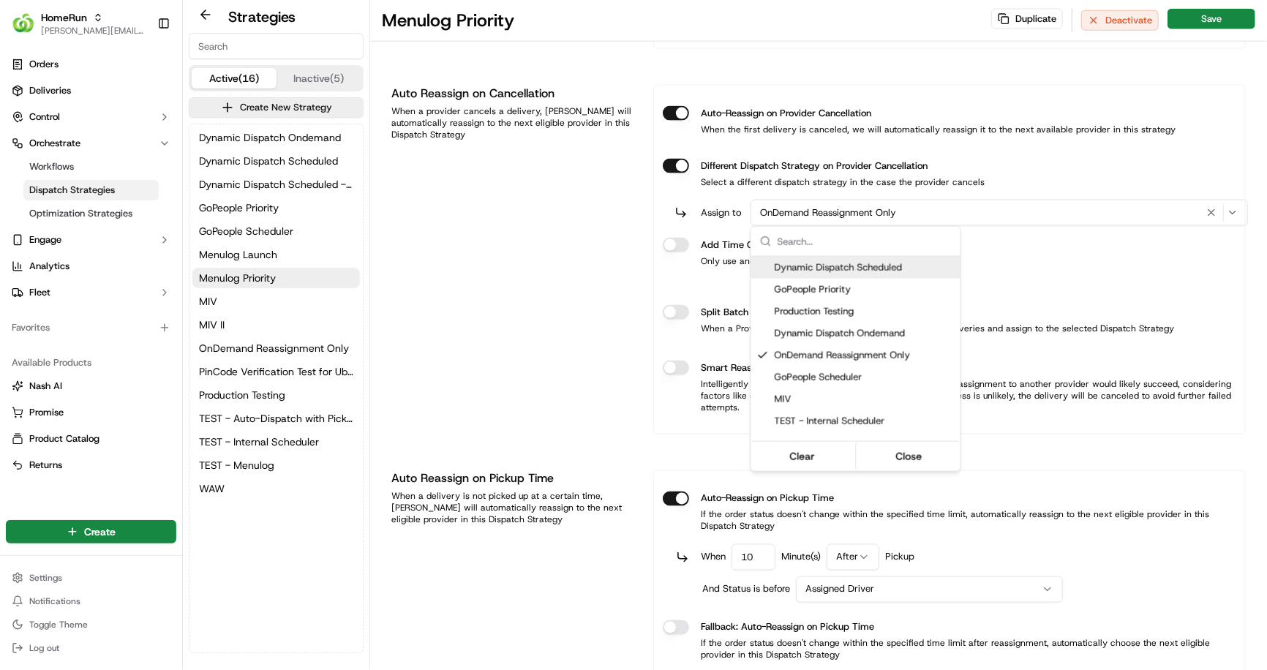
click at [918, 214] on html "HomeRun jerry@usenash.com Toggle Sidebar Orders Deliveries Control Orchestrate …" at bounding box center [633, 335] width 1267 height 670
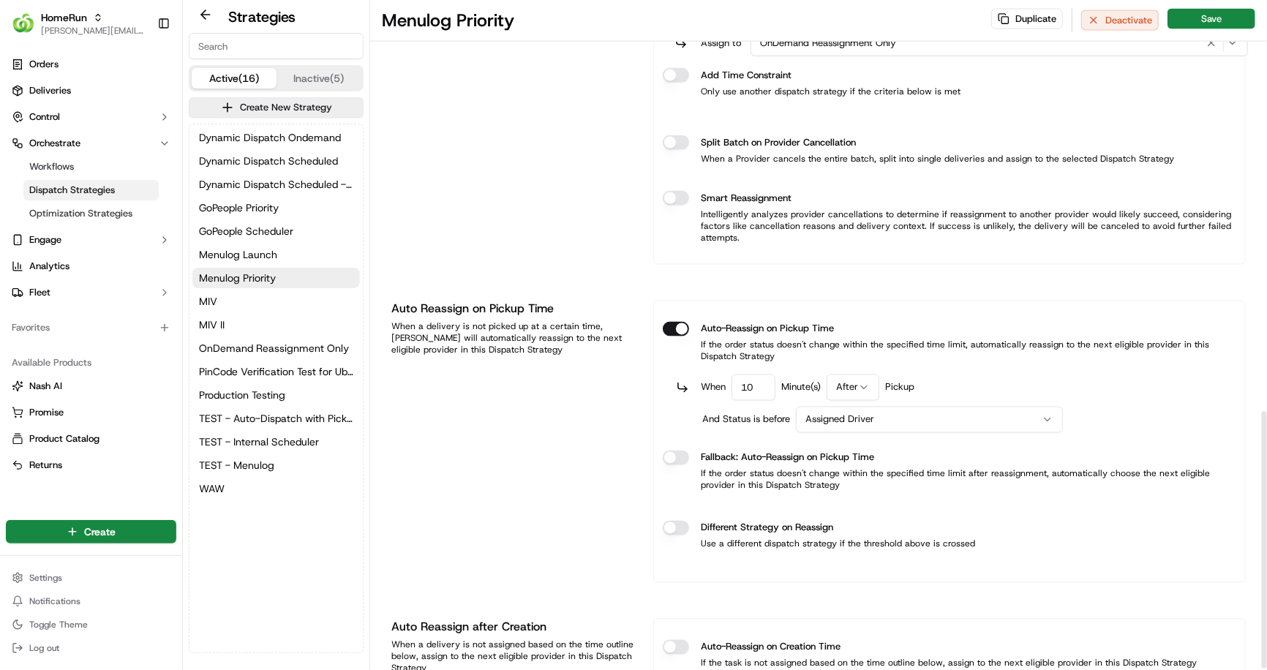
scroll to position [1074, 0]
